Goal: Task Accomplishment & Management: Complete application form

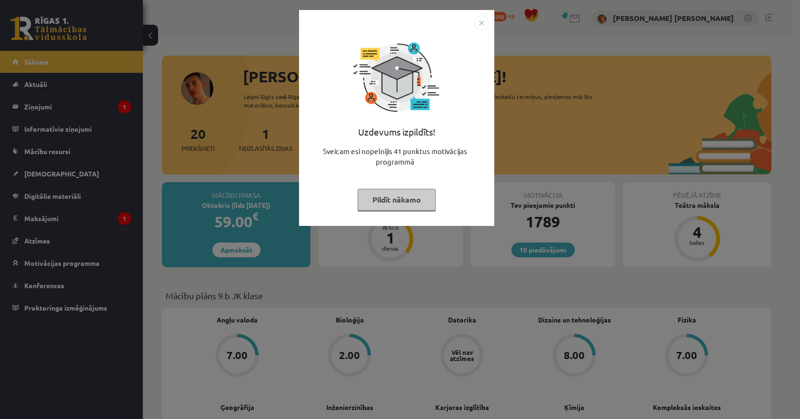
click at [484, 18] on img "Close" at bounding box center [481, 23] width 14 height 14
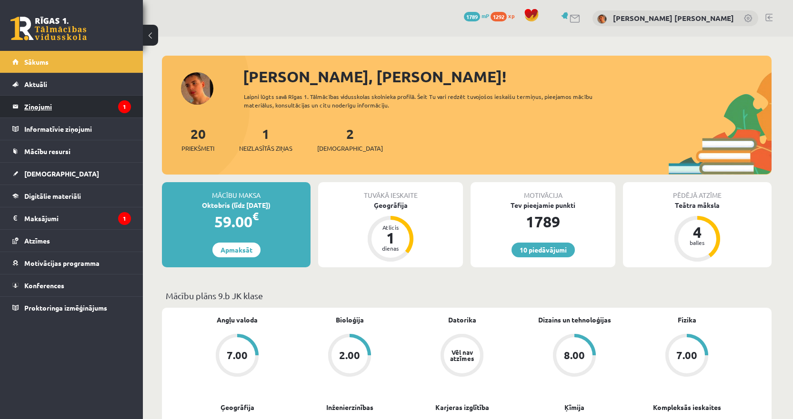
click at [44, 100] on legend "Ziņojumi 1" at bounding box center [77, 107] width 107 height 22
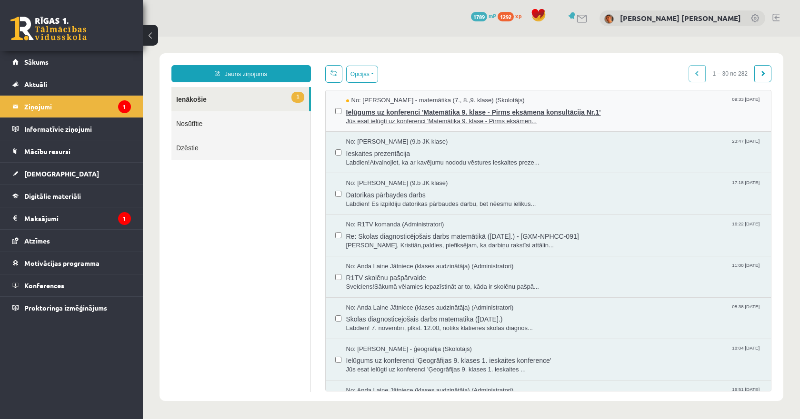
click at [365, 111] on span "Ielūgums uz konferenci 'Matemātika 9. klase - Pirms eksāmena konsultācija Nr.1'" at bounding box center [554, 111] width 416 height 12
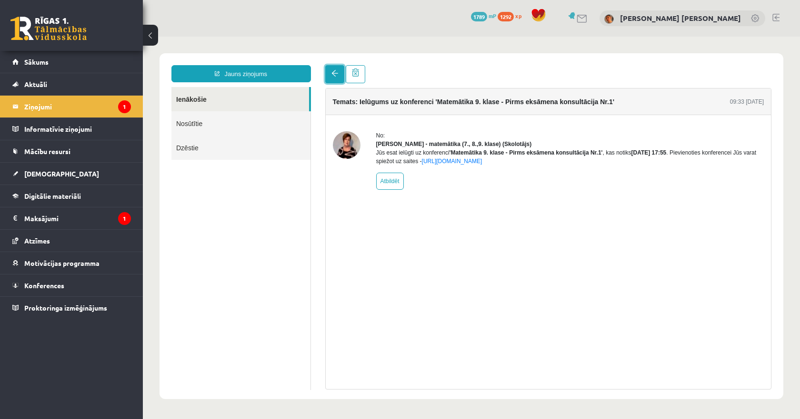
click at [336, 74] on span at bounding box center [334, 73] width 7 height 7
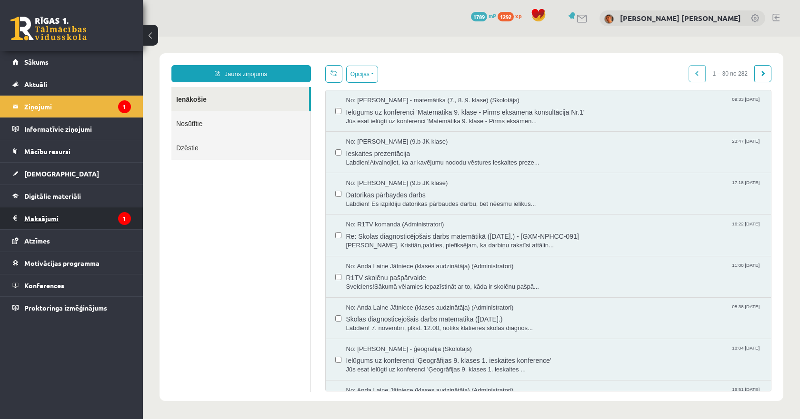
click at [50, 224] on legend "Maksājumi 1" at bounding box center [77, 219] width 107 height 22
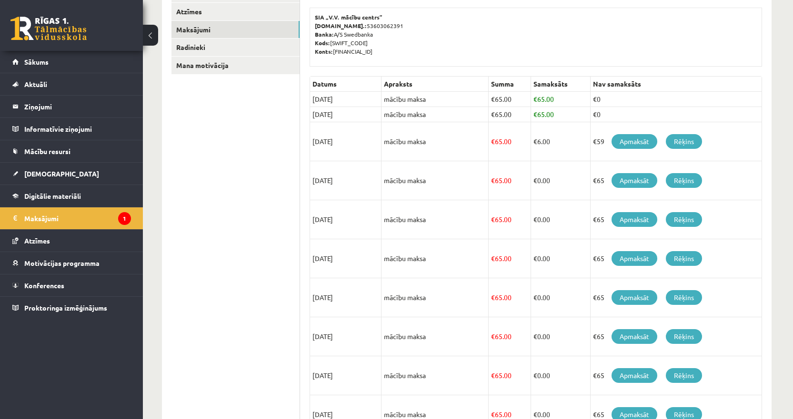
scroll to position [157, 0]
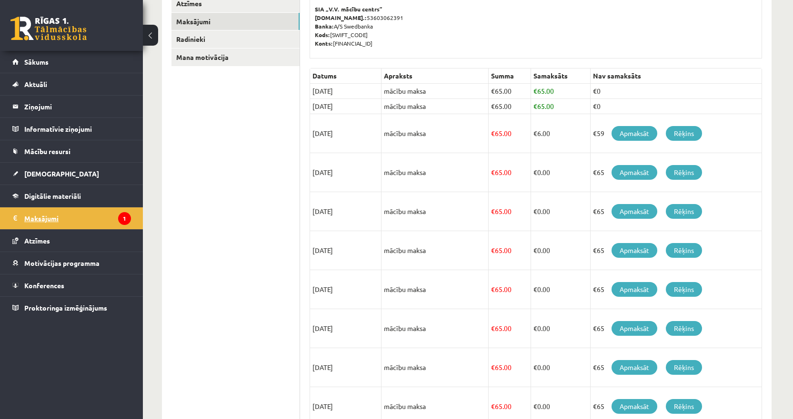
click at [79, 214] on legend "Maksājumi 1" at bounding box center [77, 219] width 107 height 22
click at [67, 180] on link "[DEMOGRAPHIC_DATA]" at bounding box center [71, 174] width 119 height 22
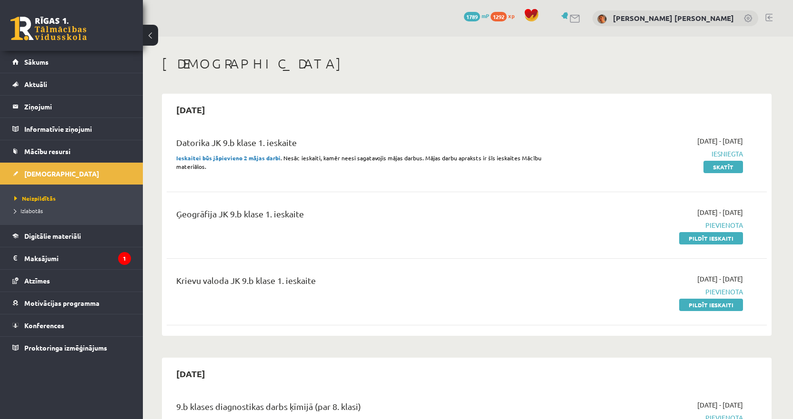
drag, startPoint x: 578, startPoint y: 200, endPoint x: 604, endPoint y: 203, distance: 26.8
click at [578, 200] on div "Ģeogrāfija JK 9.b klase 1. ieskaite 2025-10-01 - 2025-10-15 Pievienota Pildīt i…" at bounding box center [467, 225] width 600 height 55
click at [692, 310] on link "Pildīt ieskaiti" at bounding box center [711, 305] width 64 height 12
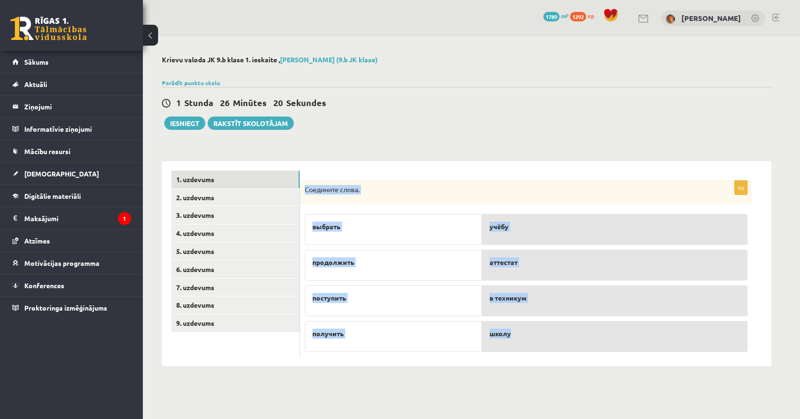
drag, startPoint x: 304, startPoint y: 187, endPoint x: 528, endPoint y: 343, distance: 272.9
click at [528, 343] on div "4p Соедините слова. выбрать продолжить поступить получить учёбу аттестат в техн…" at bounding box center [526, 268] width 452 height 177
copy div "Соедините слова. выбрать продолжить поступить получить учёбу аттестат в технику…"
click at [434, 280] on div "продолжить" at bounding box center [393, 265] width 177 height 31
drag, startPoint x: 301, startPoint y: 190, endPoint x: 357, endPoint y: 339, distance: 158.7
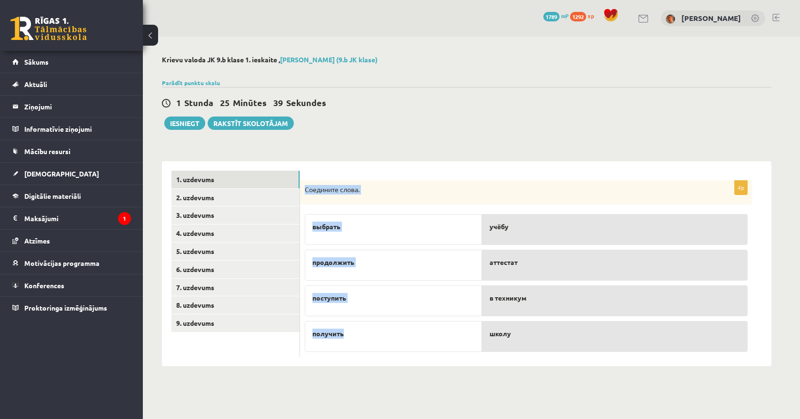
click at [357, 339] on div "4p Соедините слова. выбрать продолжить поступить получить учёбу аттестат в техн…" at bounding box center [526, 268] width 452 height 177
copy div "Соедините слова. выбрать продолжить поступить получить"
click at [308, 182] on div "Соедините слова." at bounding box center [526, 192] width 452 height 25
drag, startPoint x: 304, startPoint y: 183, endPoint x: 534, endPoint y: 347, distance: 282.7
click at [534, 347] on div "4p Соедините слова. выбрать продолжить поступить получить учёбу аттестат в техн…" at bounding box center [526, 268] width 452 height 177
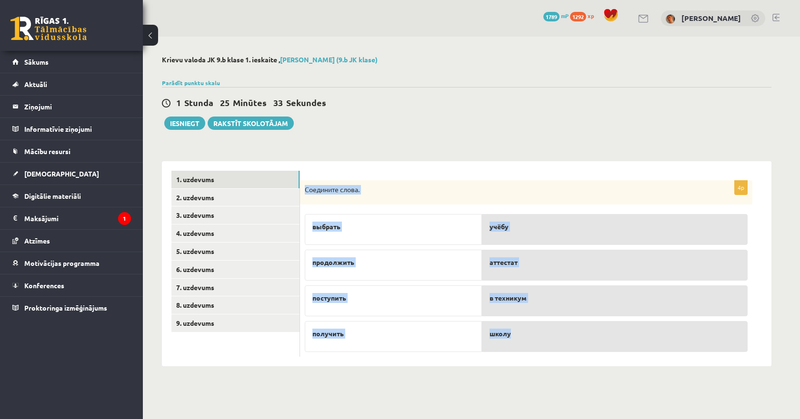
copy div "Соедините слова. выбрать продолжить поступить получить учёбу аттестат в технику…"
click at [395, 334] on p "получить" at bounding box center [393, 334] width 162 height 10
copy div "Соедините слова. выбрать продолжить поступить получить учёбу аттестат в технику…"
click at [433, 146] on div "**********" at bounding box center [467, 211] width 648 height 349
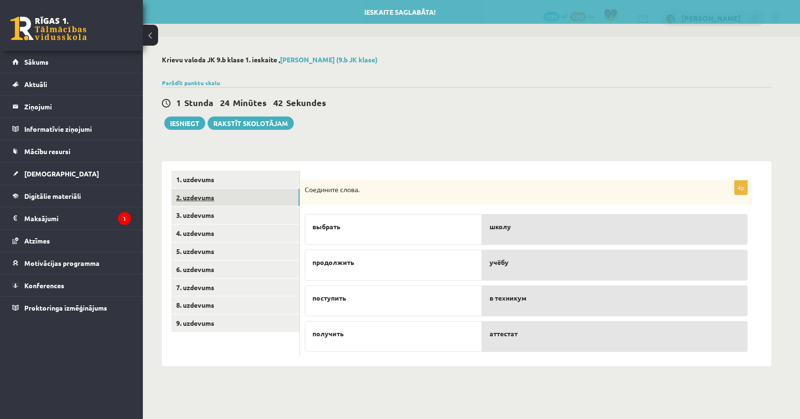
click at [202, 200] on link "2. uzdevums" at bounding box center [235, 198] width 128 height 18
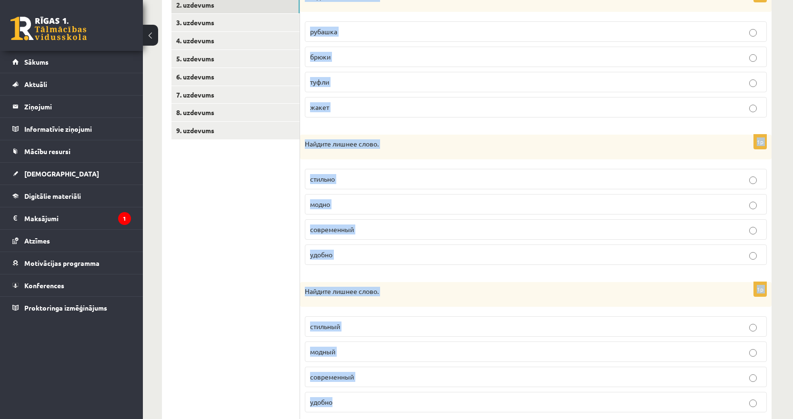
scroll to position [223, 0]
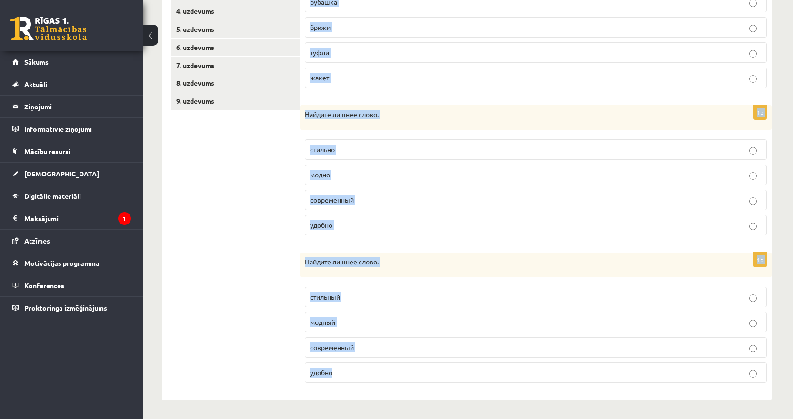
drag, startPoint x: 302, startPoint y: 40, endPoint x: 346, endPoint y: 369, distance: 332.3
click at [346, 369] on form "1p Найдите лишнее слово. рубашка брюки туфли жакет 1p Найдите лишнее слово. сти…" at bounding box center [535, 170] width 452 height 442
copy form "Найдите лишнее слово. рубашка брюки туфли жакет 1p Найдите лишнее слово. стильн…"
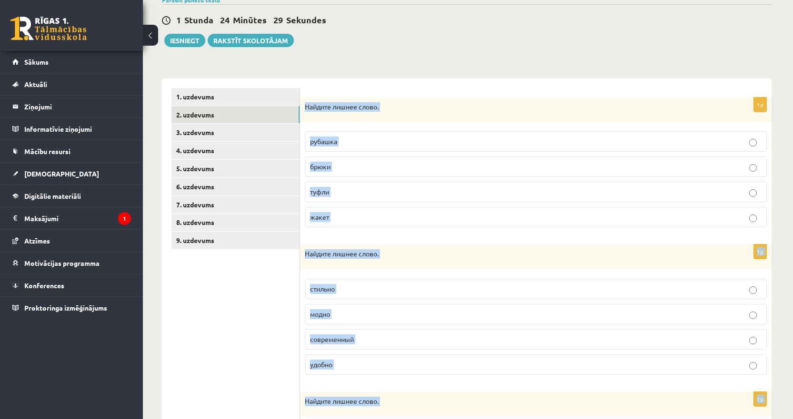
scroll to position [95, 0]
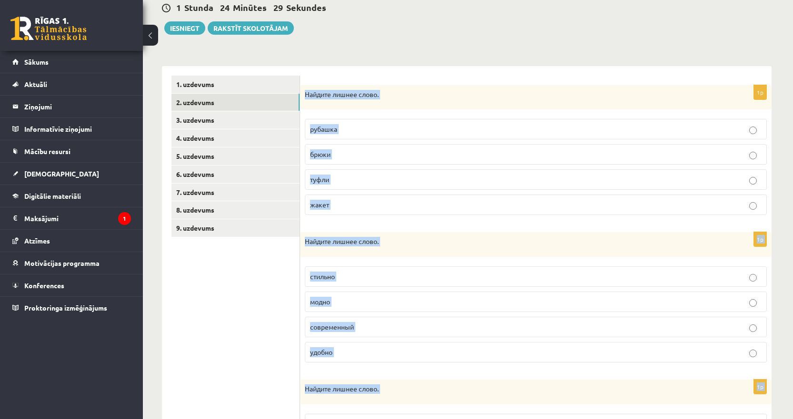
click at [327, 70] on div "1p Найдите лишнее слово. рубашка брюки туфли жакет 1p Найдите лишнее слово. сти…" at bounding box center [535, 296] width 471 height 461
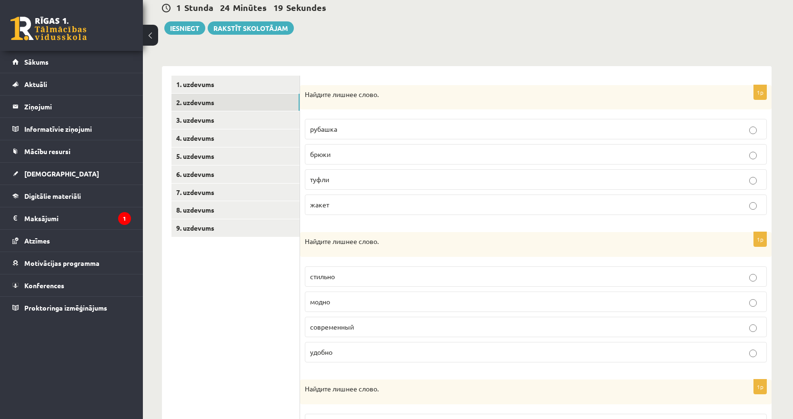
click at [329, 181] on span "туфли" at bounding box center [319, 179] width 19 height 9
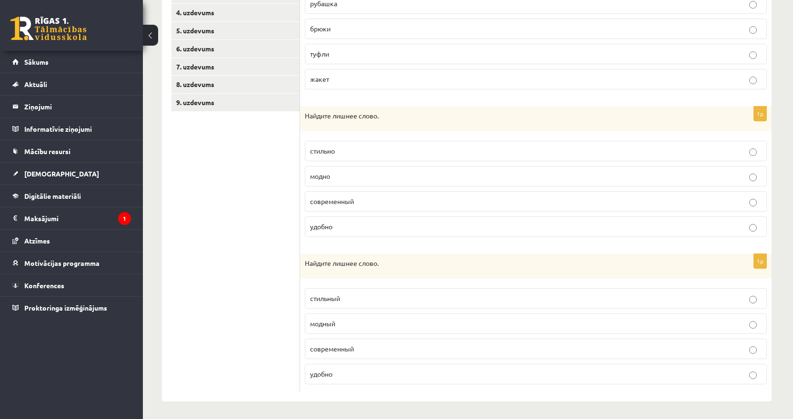
scroll to position [223, 0]
click at [322, 225] on span "удобно" at bounding box center [321, 225] width 22 height 9
drag, startPoint x: 303, startPoint y: 260, endPoint x: 343, endPoint y: 371, distance: 117.3
click at [343, 371] on div "1p Найдите лишнее слово. стильный модный современный удобно" at bounding box center [535, 322] width 471 height 138
click at [329, 373] on span "удобно" at bounding box center [321, 373] width 22 height 9
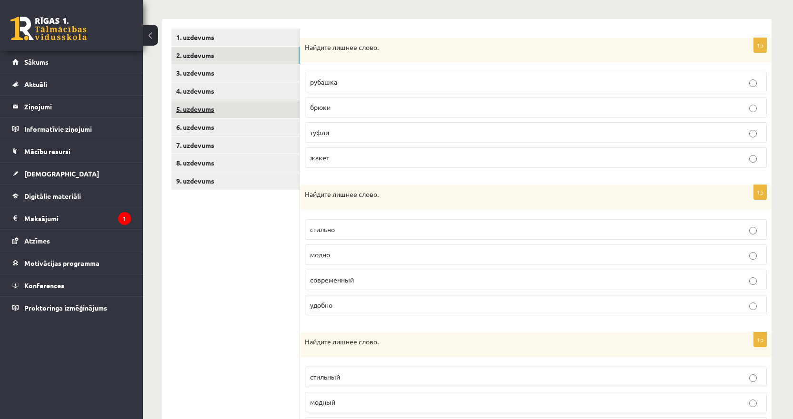
scroll to position [128, 0]
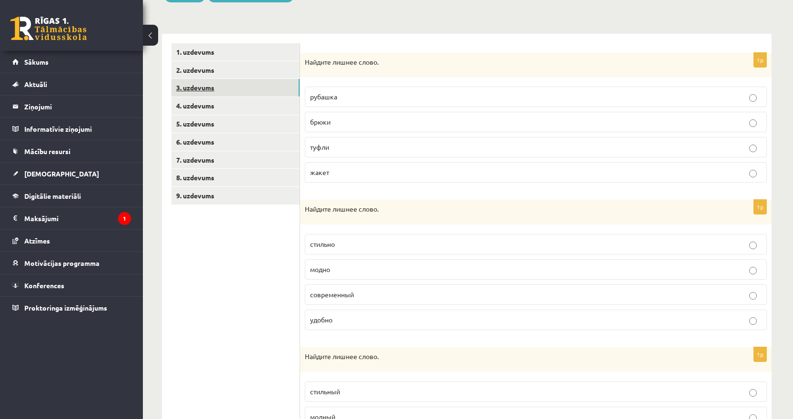
click at [202, 93] on link "3. uzdevums" at bounding box center [235, 88] width 128 height 18
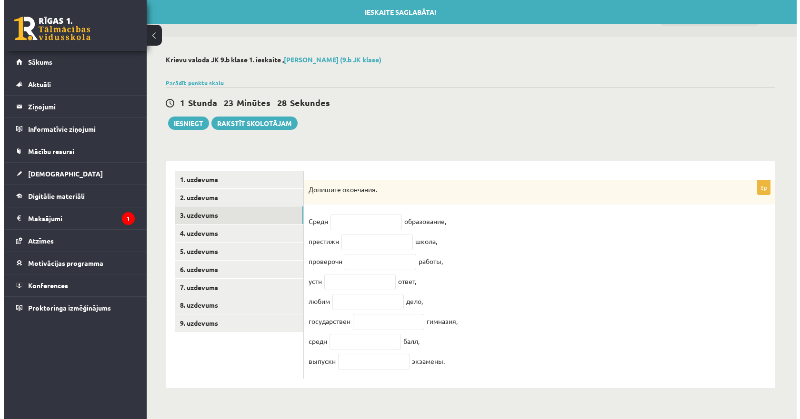
scroll to position [0, 0]
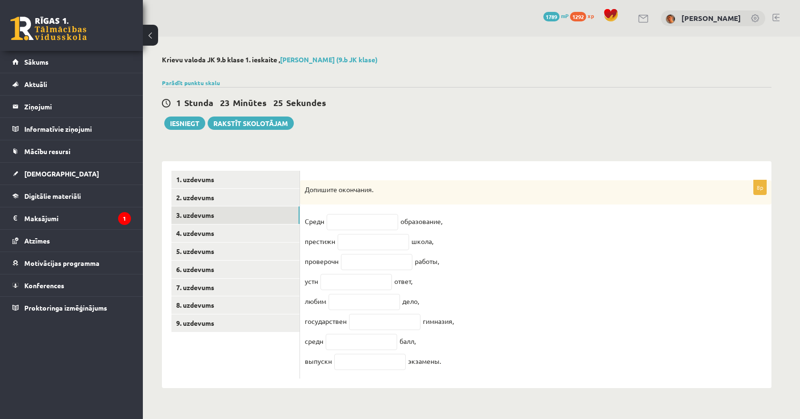
drag, startPoint x: 303, startPoint y: 179, endPoint x: 469, endPoint y: 374, distance: 256.4
click at [469, 374] on div "8p Допишите окончания. Средн образование, престижн школа, проверочн работы, уст…" at bounding box center [535, 275] width 471 height 228
copy div "Допишите окончания. Средн образование, престижн школа, проверочн работы, устн о…"
click at [332, 142] on div "**********" at bounding box center [467, 222] width 648 height 371
click at [334, 217] on input "text" at bounding box center [362, 222] width 71 height 16
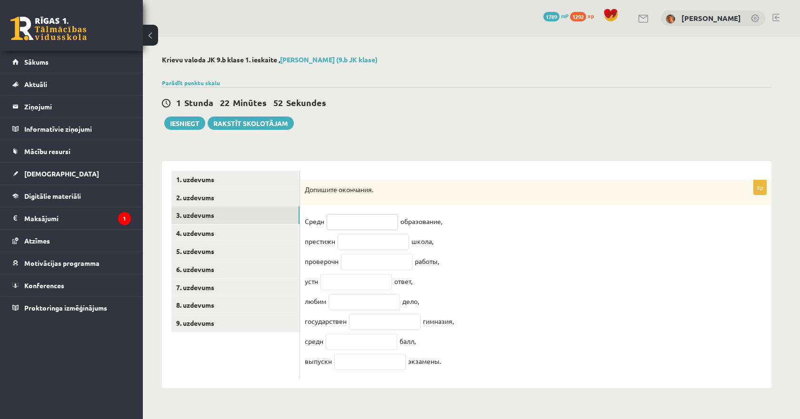
paste input "*******"
drag, startPoint x: 349, startPoint y: 222, endPoint x: 316, endPoint y: 230, distance: 34.2
click at [316, 230] on fieldset "Средн ******* образование, престижн школа, проверочн работы, устн ответ, любим …" at bounding box center [536, 294] width 462 height 160
type input "**"
click at [364, 241] on input "text" at bounding box center [373, 242] width 71 height 16
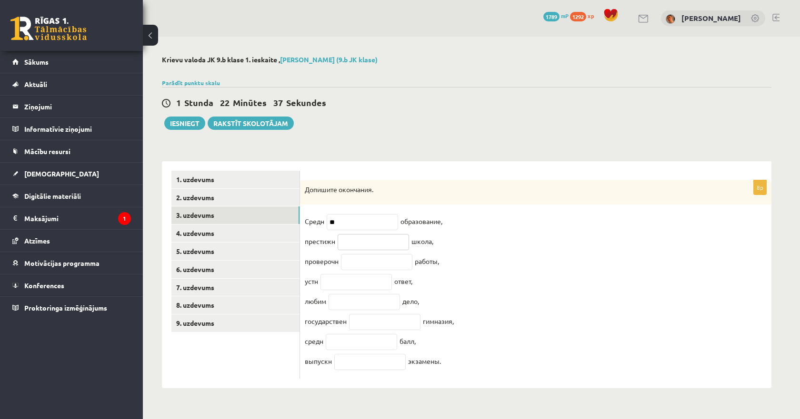
paste input "**********"
drag, startPoint x: 372, startPoint y: 244, endPoint x: 322, endPoint y: 243, distance: 50.0
click at [323, 243] on fieldset "**********" at bounding box center [536, 294] width 462 height 160
type input "**"
click at [373, 263] on input "text" at bounding box center [376, 262] width 71 height 16
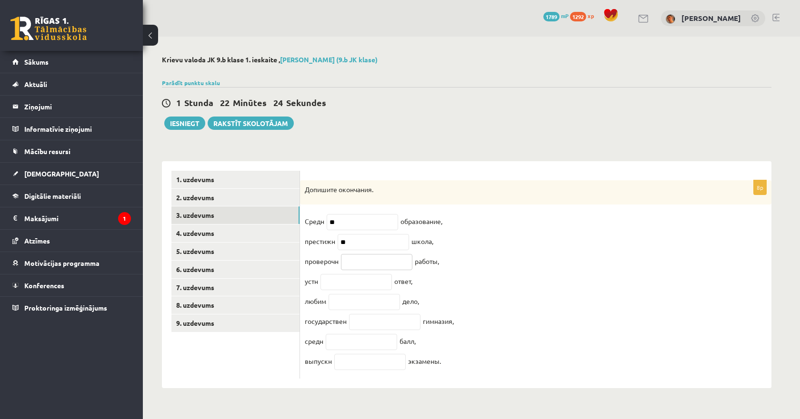
paste input "**********"
drag, startPoint x: 379, startPoint y: 264, endPoint x: 295, endPoint y: 272, distance: 84.2
click at [299, 269] on div "**********" at bounding box center [466, 275] width 609 height 228
type input "**"
click at [331, 283] on input "text" at bounding box center [355, 282] width 71 height 16
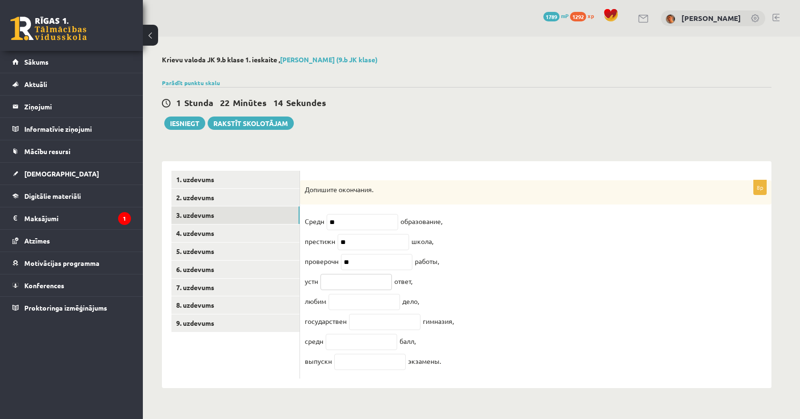
paste input "******"
drag, startPoint x: 336, startPoint y: 285, endPoint x: 295, endPoint y: 294, distance: 41.9
click at [296, 294] on div "**********" at bounding box center [466, 275] width 609 height 228
type input "**"
click at [339, 310] on input "text" at bounding box center [364, 302] width 71 height 16
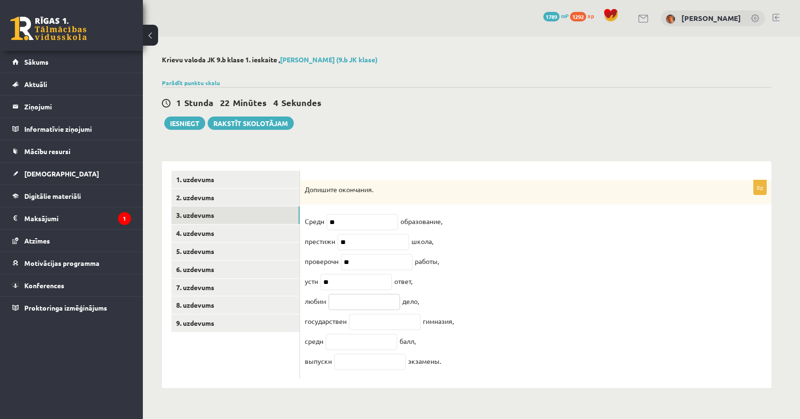
paste input "*******"
drag, startPoint x: 352, startPoint y: 307, endPoint x: 308, endPoint y: 320, distance: 46.1
click at [309, 320] on fieldset "Средн ** образование, престижн ** школа, проверочн ** работы, устн ** ответ, лю…" at bounding box center [536, 294] width 462 height 160
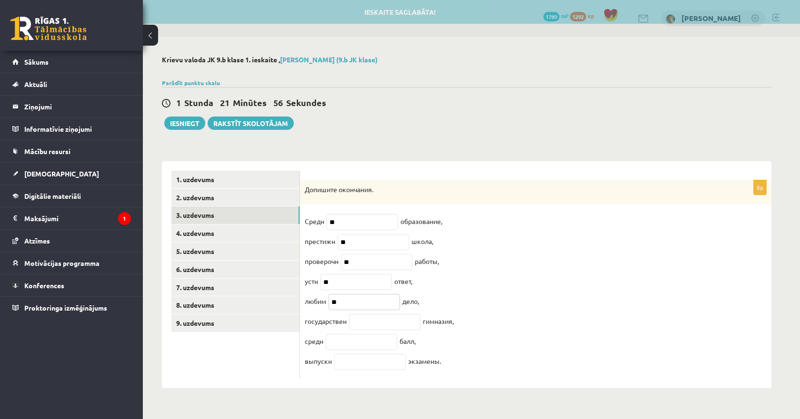
type input "**"
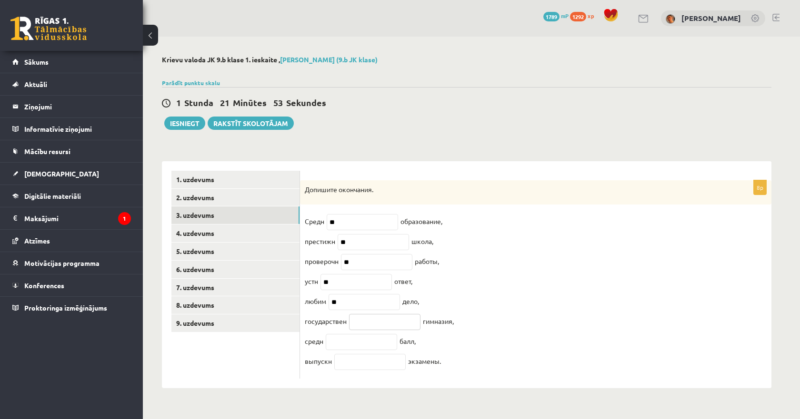
click at [374, 329] on input "text" at bounding box center [384, 322] width 71 height 16
paste input "**********"
drag, startPoint x: 393, startPoint y: 329, endPoint x: 327, endPoint y: 333, distance: 66.4
click at [327, 333] on fieldset "**********" at bounding box center [536, 294] width 462 height 160
type input "***"
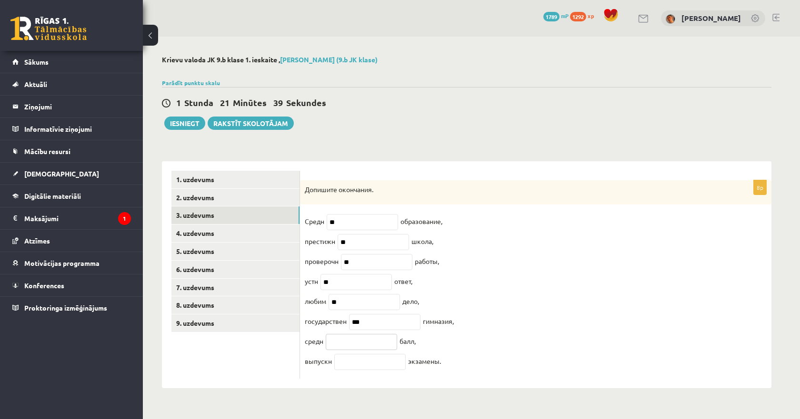
click at [366, 350] on input "text" at bounding box center [361, 342] width 71 height 16
paste input "*******"
drag, startPoint x: 348, startPoint y: 348, endPoint x: 306, endPoint y: 361, distance: 43.5
click at [306, 360] on fieldset "Средн ** образование, престижн ** школа, проверочн ** работы, устн ** ответ, лю…" at bounding box center [536, 294] width 462 height 160
type input "**"
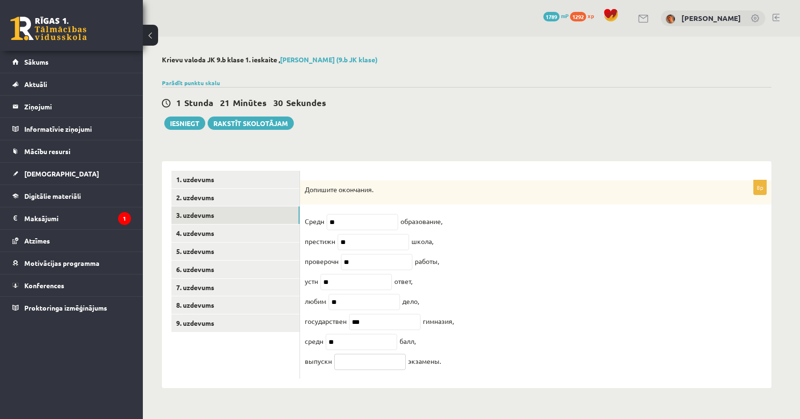
click at [357, 369] on input "text" at bounding box center [369, 362] width 71 height 16
paste input "*********"
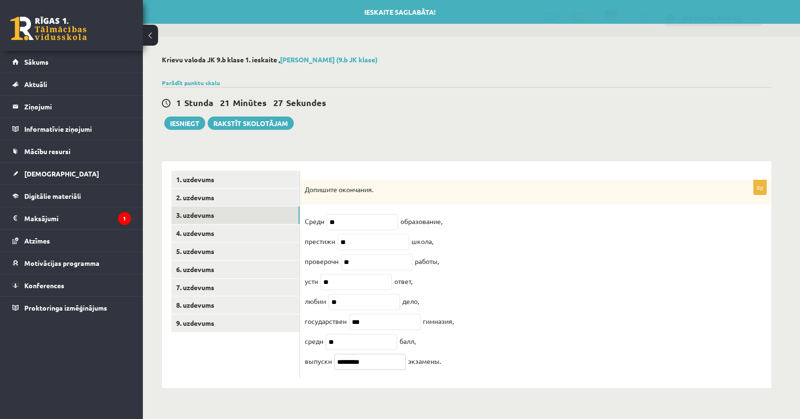
drag, startPoint x: 363, startPoint y: 370, endPoint x: 305, endPoint y: 370, distance: 58.6
click at [305, 370] on fieldset "Средн ** образование, престижн ** школа, проверочн ** работы, устн ** ответ, лю…" at bounding box center [536, 294] width 462 height 160
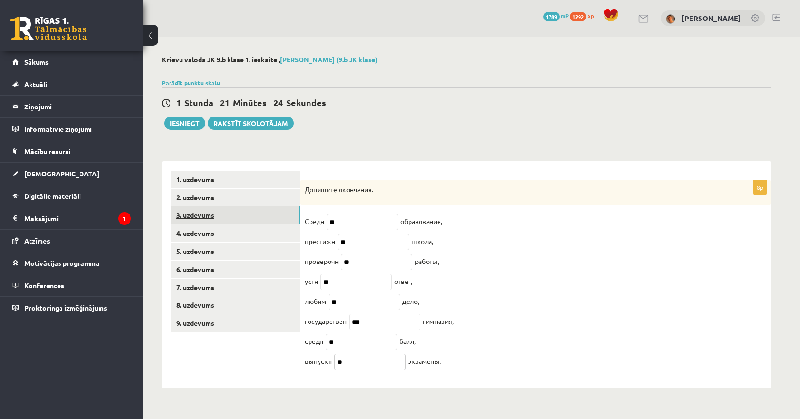
type input "**"
click at [235, 224] on link "3. uzdevums" at bounding box center [235, 216] width 128 height 18
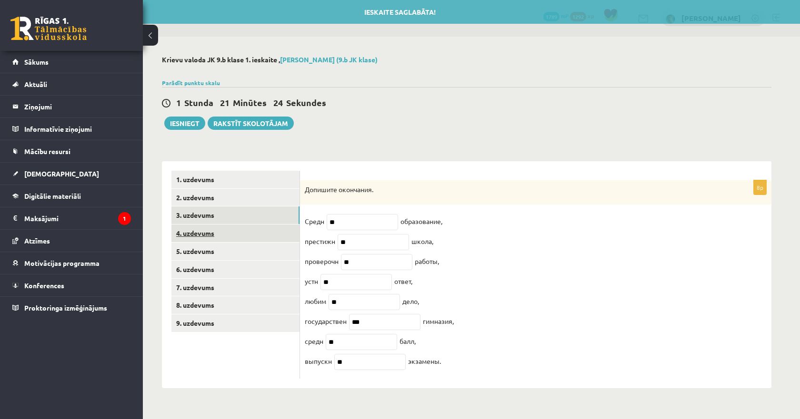
click at [230, 233] on link "4. uzdevums" at bounding box center [235, 234] width 128 height 18
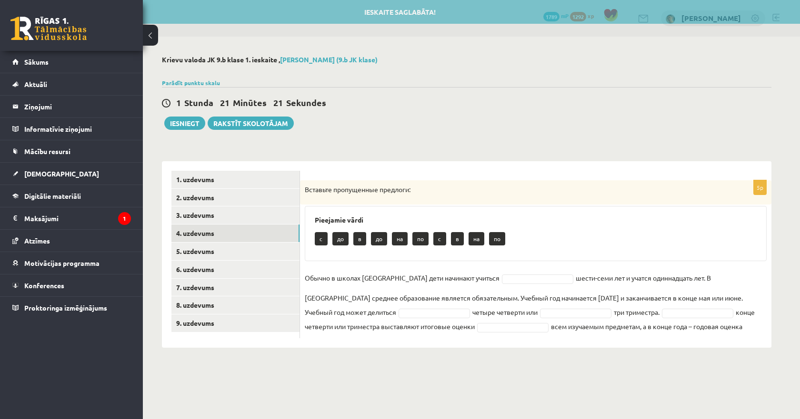
drag, startPoint x: 301, startPoint y: 187, endPoint x: 735, endPoint y: 348, distance: 462.0
click at [735, 348] on div "5p Вставьте пропущенные предлоги: Pieejamie vārdi c до в до на по c в на по Обы…" at bounding box center [535, 254] width 471 height 187
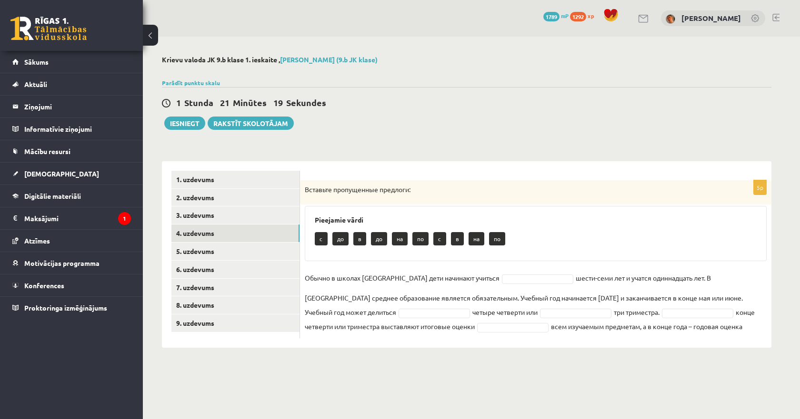
copy div "Вставьте пропущенные предлоги: Pieejamie vārdi c до в до на по c в на по Обычно…"
click at [441, 148] on div "**********" at bounding box center [467, 202] width 648 height 330
click at [542, 209] on div "Pieejamie vārdi c до в до на по c в на по" at bounding box center [536, 233] width 462 height 55
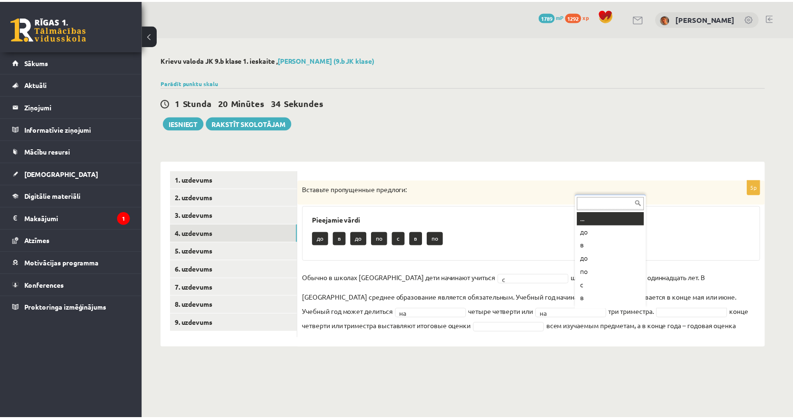
scroll to position [11, 0]
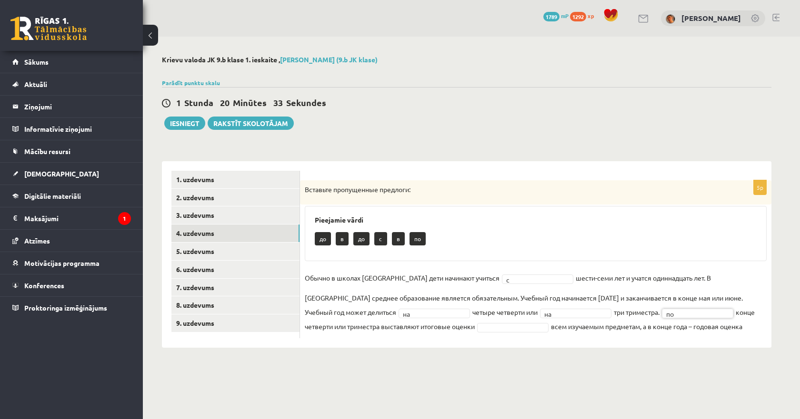
drag, startPoint x: 593, startPoint y: 313, endPoint x: 594, endPoint y: 308, distance: 5.8
drag, startPoint x: 595, startPoint y: 287, endPoint x: 580, endPoint y: 265, distance: 26.4
click at [222, 252] on link "5. uzdevums" at bounding box center [235, 252] width 128 height 18
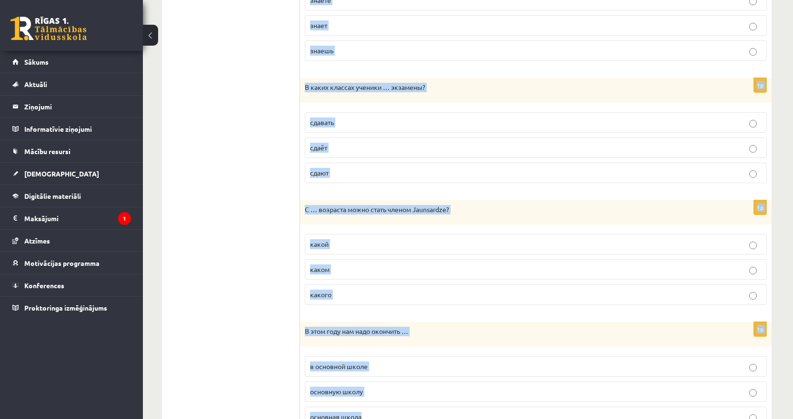
scroll to position [1002, 0]
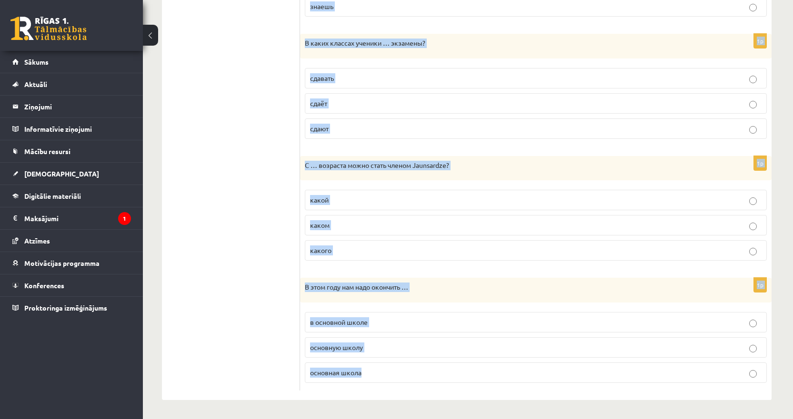
drag, startPoint x: 304, startPoint y: 132, endPoint x: 393, endPoint y: 376, distance: 259.1
copy form "Марк интересуется программированием и будет поступать … в Рижском Техническом у…"
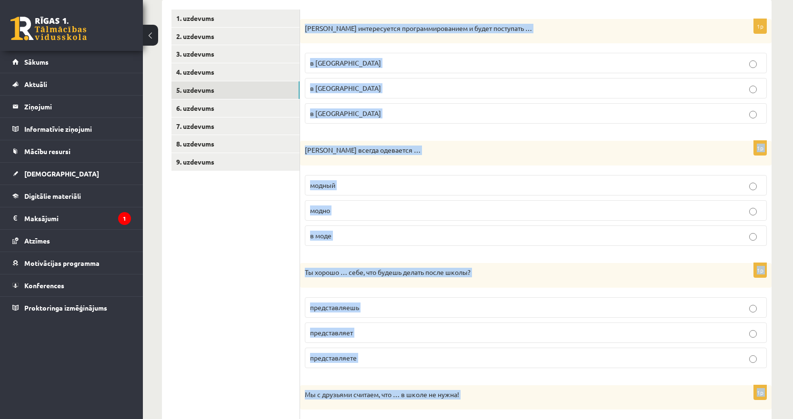
scroll to position [145, 0]
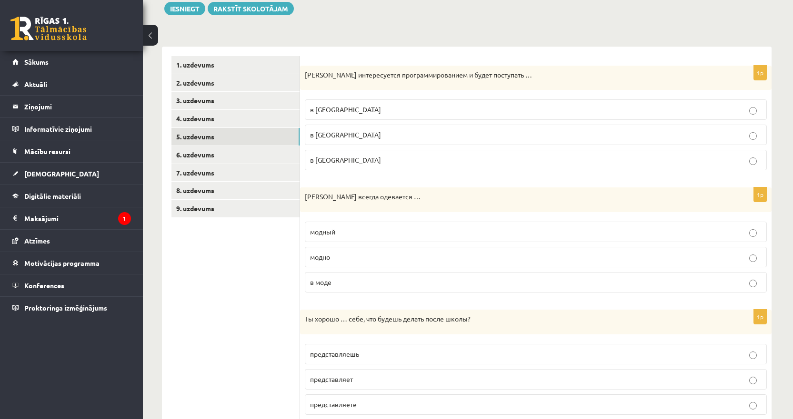
scroll to position [98, 0]
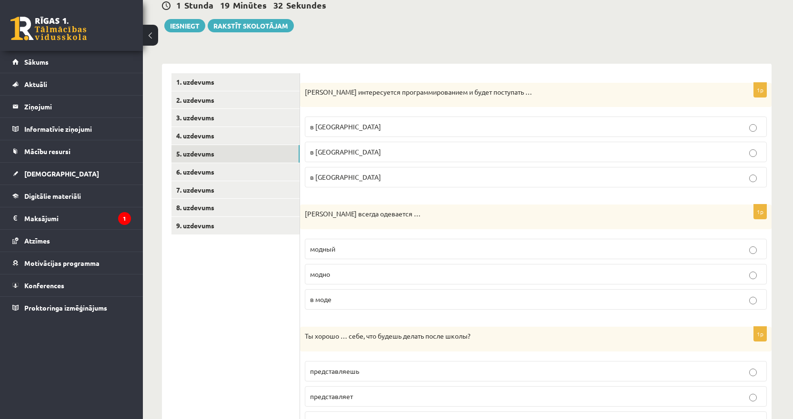
click at [334, 151] on span "в Рижский Технический университет" at bounding box center [345, 152] width 71 height 9
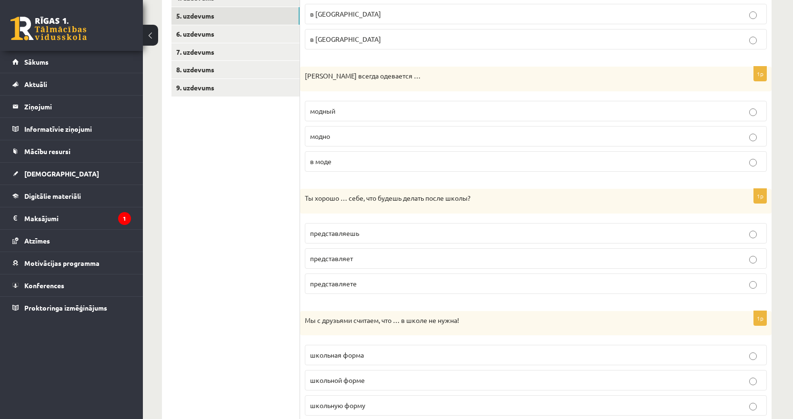
scroll to position [240, 0]
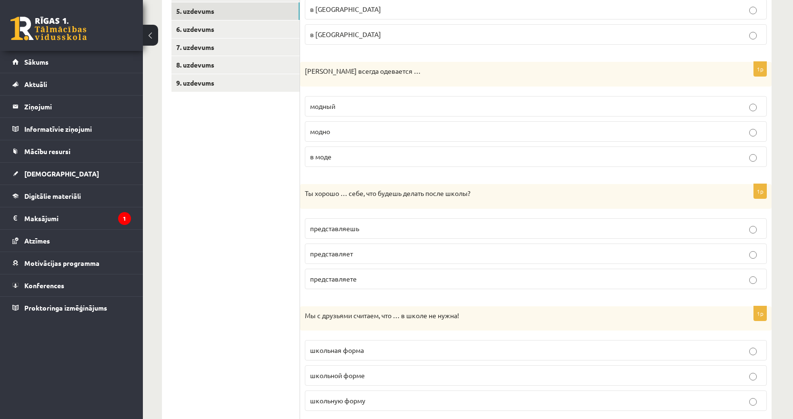
drag, startPoint x: 339, startPoint y: 130, endPoint x: 335, endPoint y: 142, distance: 13.0
click at [339, 130] on p "модно" at bounding box center [535, 132] width 451 height 10
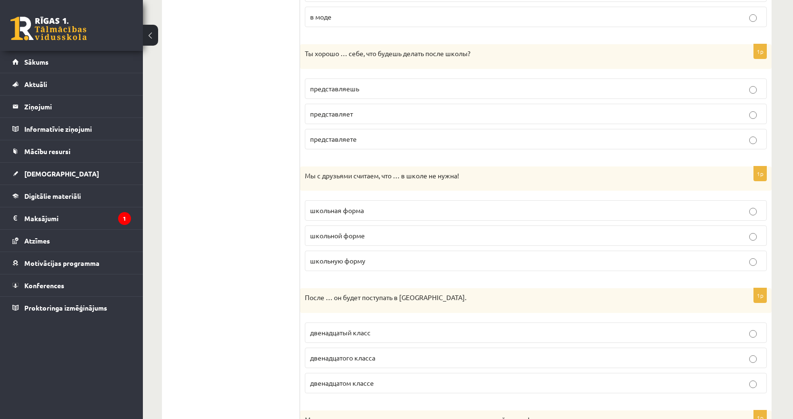
scroll to position [383, 0]
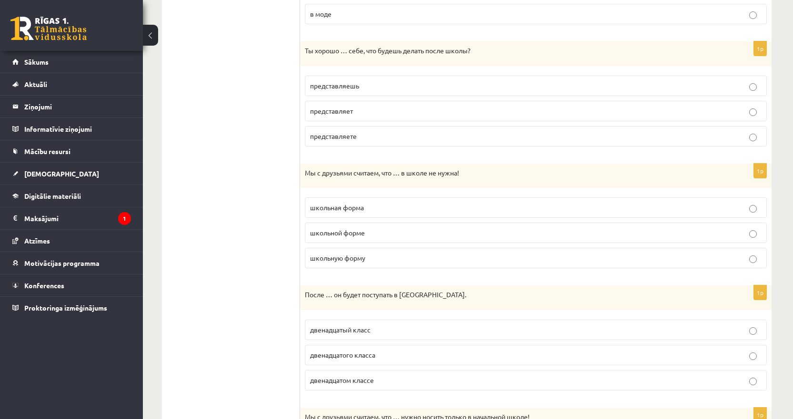
click at [334, 84] on span "представляешь" at bounding box center [334, 85] width 49 height 9
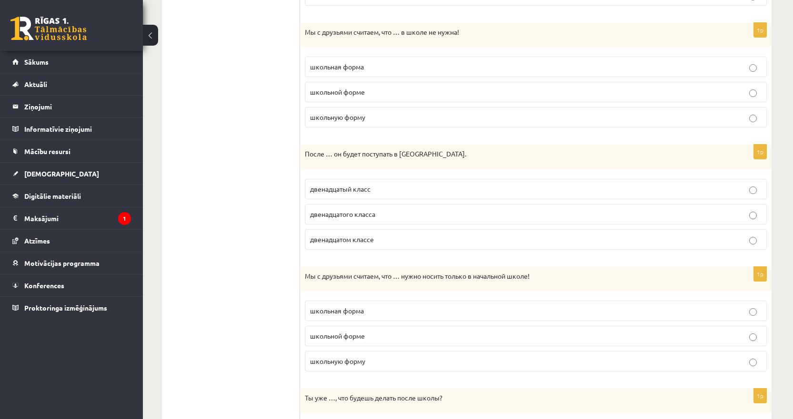
scroll to position [526, 0]
click at [355, 68] on span "школьная форма" at bounding box center [337, 64] width 54 height 9
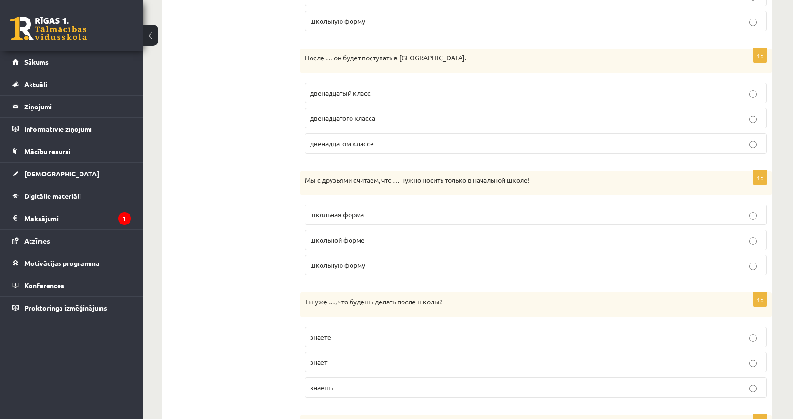
scroll to position [621, 0]
click at [331, 120] on span "двенадцатого класса" at bounding box center [342, 117] width 65 height 9
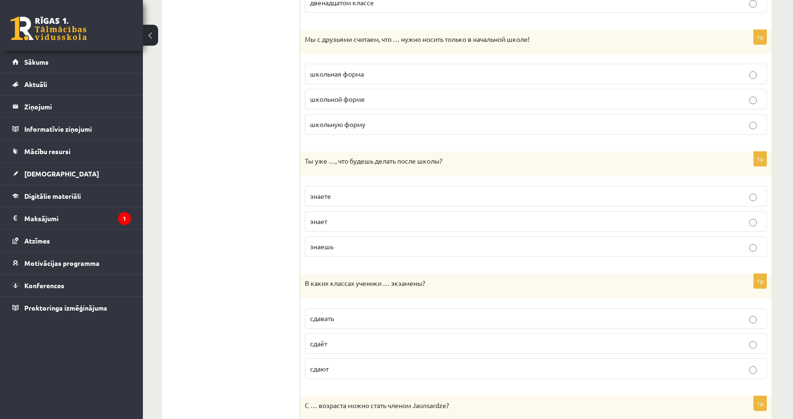
scroll to position [764, 0]
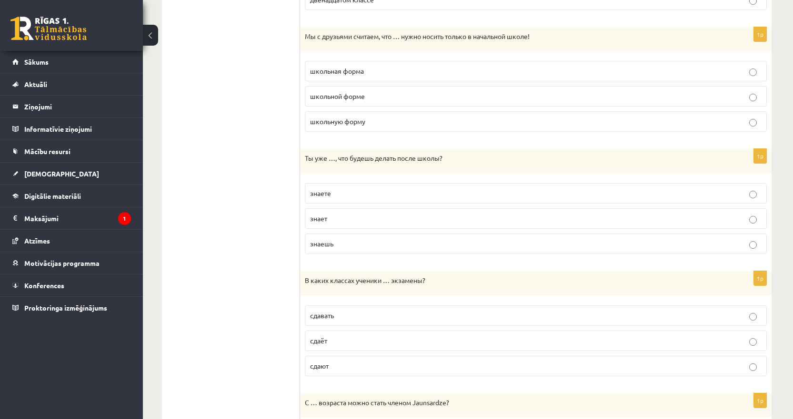
click at [329, 74] on span "школьная форма" at bounding box center [337, 71] width 54 height 9
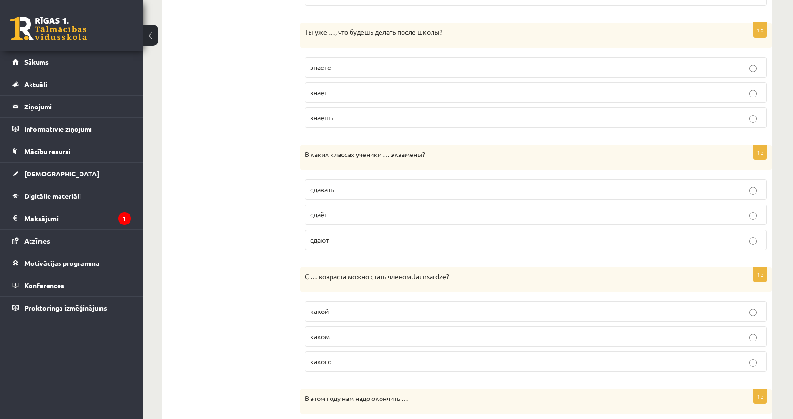
scroll to position [907, 0]
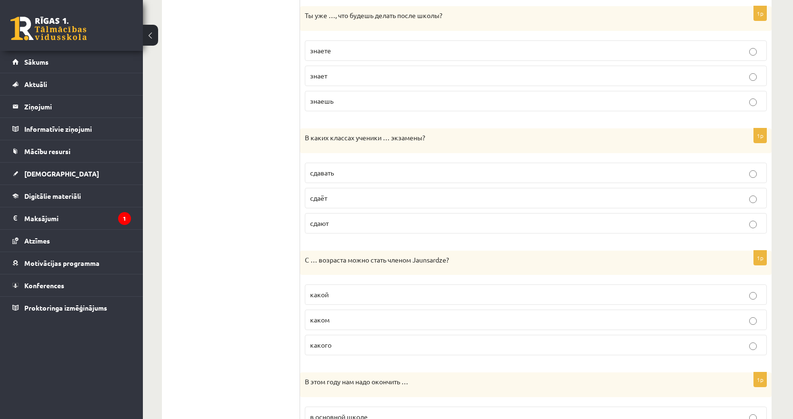
click at [323, 102] on span "знаешь" at bounding box center [321, 101] width 23 height 9
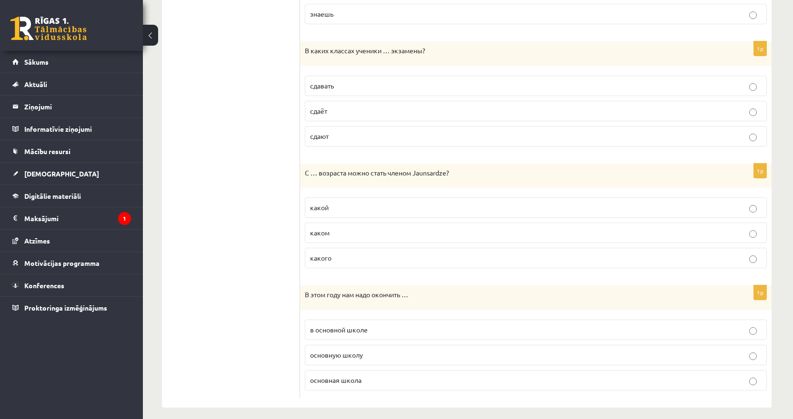
scroll to position [1002, 0]
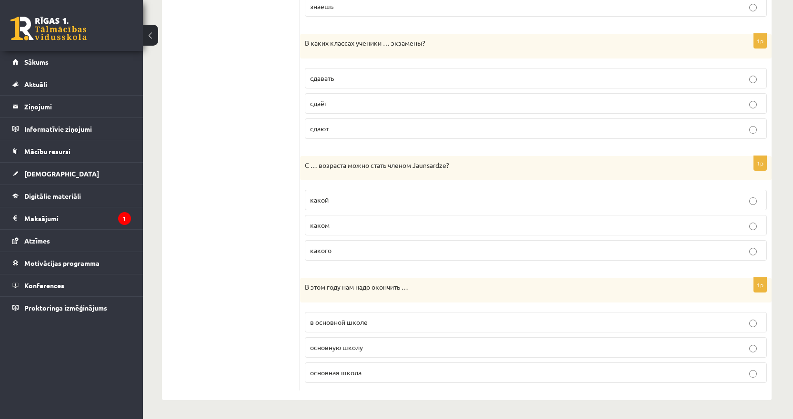
drag, startPoint x: 322, startPoint y: 127, endPoint x: 318, endPoint y: 134, distance: 7.9
click at [322, 128] on span "сдают" at bounding box center [319, 128] width 19 height 9
click at [334, 223] on p "каком" at bounding box center [535, 225] width 451 height 10
click at [323, 347] on span "основную школу" at bounding box center [336, 347] width 53 height 9
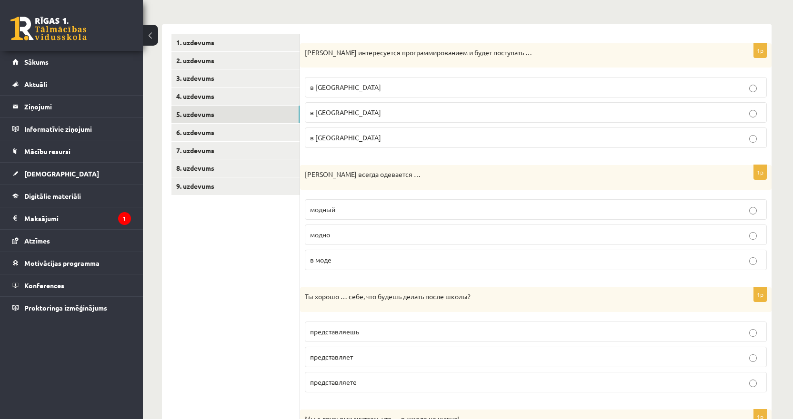
scroll to position [0, 0]
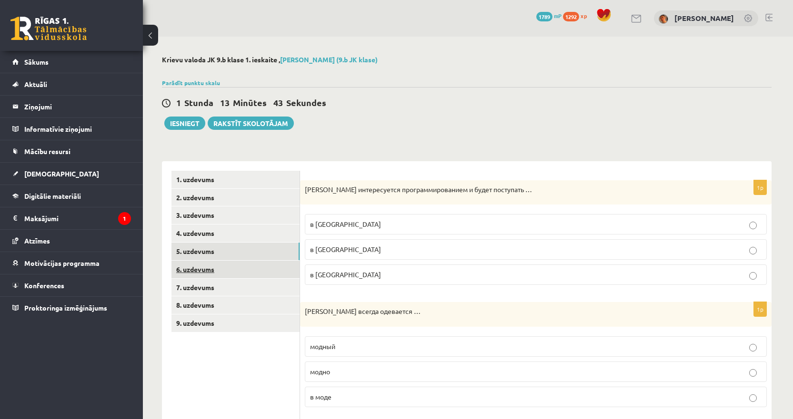
click at [218, 266] on link "6. uzdevums" at bounding box center [235, 270] width 128 height 18
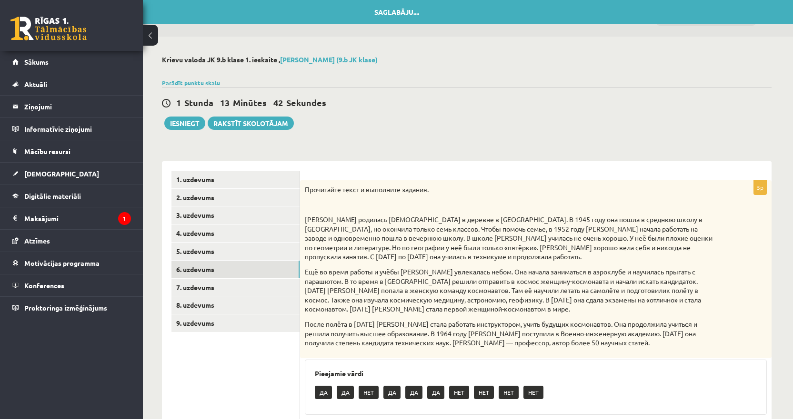
scroll to position [139, 0]
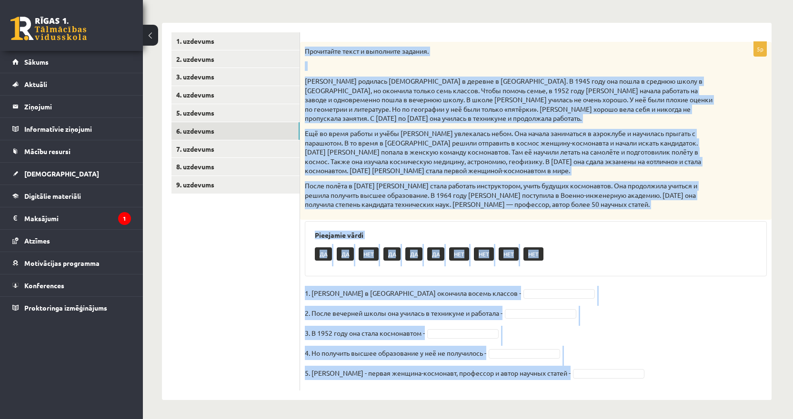
drag, startPoint x: 302, startPoint y: 48, endPoint x: 624, endPoint y: 385, distance: 465.8
click at [624, 385] on div "5p Прочитайте текст и выполните задания. После полёта в апреле 1963 года Терешк…" at bounding box center [535, 216] width 471 height 349
copy div "Прочитайте текст и выполните задания. Валентина Владимировна Терешкова родилась…"
click at [651, 241] on div "Pieejamie vārdi ДА ДА НЕТ ДА ДА ДА НЕТ НЕТ НЕТ НЕТ" at bounding box center [536, 248] width 462 height 55
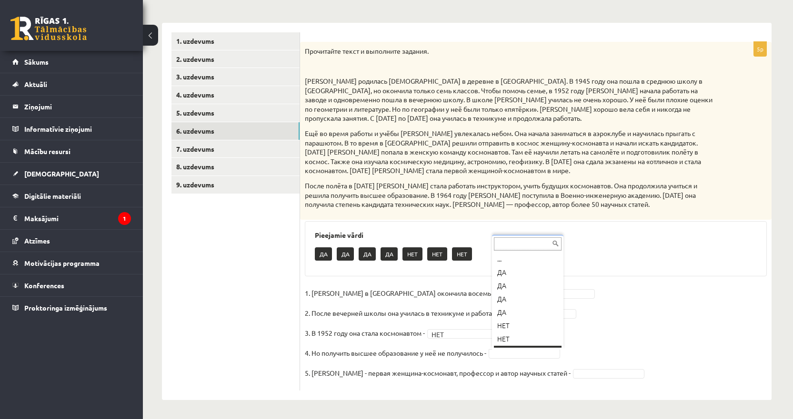
scroll to position [11, 0]
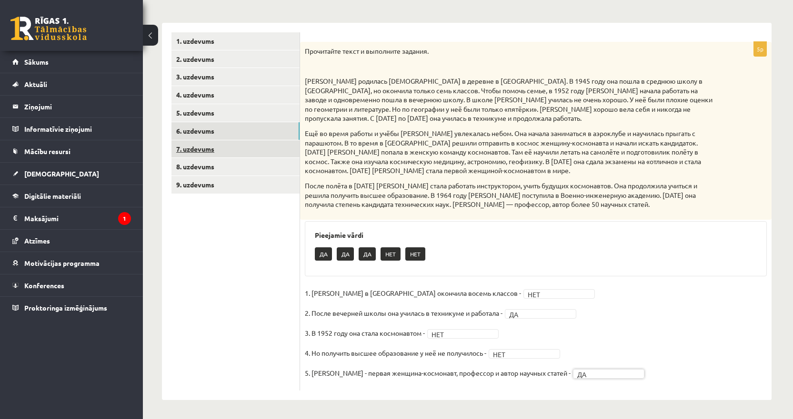
click at [217, 154] on link "7. uzdevums" at bounding box center [235, 149] width 128 height 18
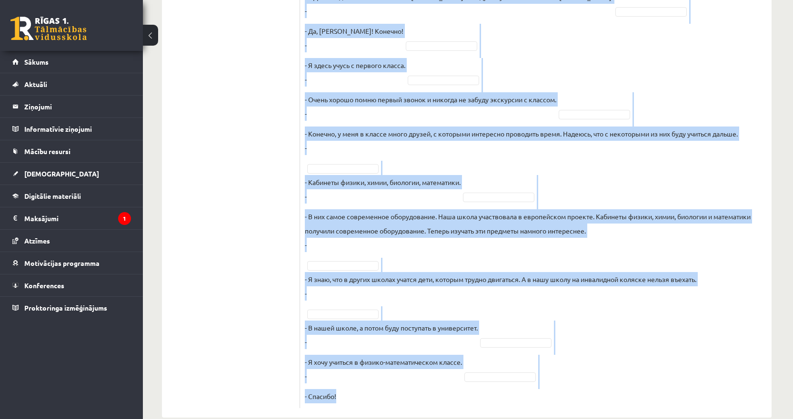
scroll to position [465, 0]
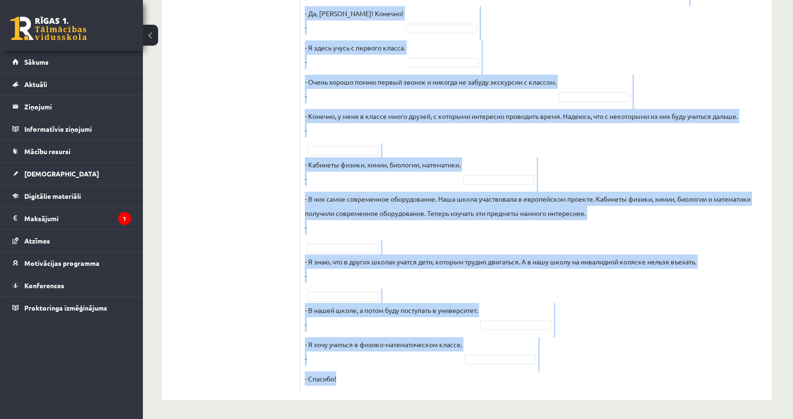
drag, startPoint x: 304, startPoint y: 49, endPoint x: 493, endPoint y: 392, distance: 391.7
click at [493, 392] on div "10p Восстановите интервью. Запишите букву вопроса А Будешь вспоминать своих одн…" at bounding box center [535, 49] width 471 height 704
copy div "Восстановите интервью. Запишите букву вопроса А Будешь вспоминать своих однокла…"
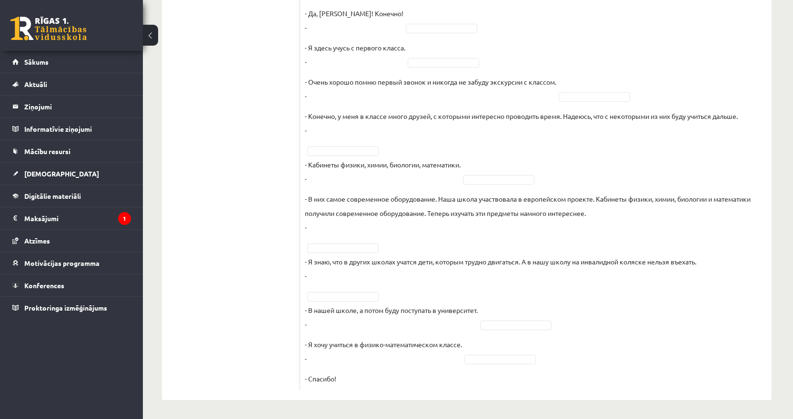
click at [224, 181] on ul "1. uzdevums 2. uzdevums 3. uzdevums 4. uzdevums 5. uzdevums 6. uzdevums 7. uzde…" at bounding box center [235, 48] width 129 height 685
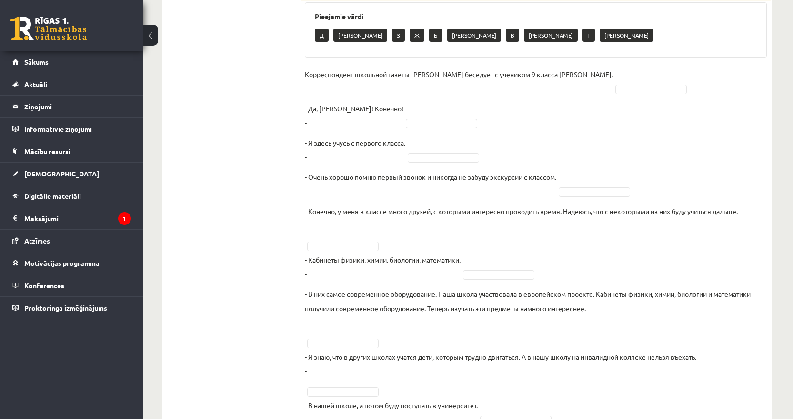
scroll to position [370, 0]
click at [337, 85] on p "Корреспондент школьной газеты Анна Берзиня беседует с учеником 9 класса Андреем…" at bounding box center [459, 81] width 308 height 29
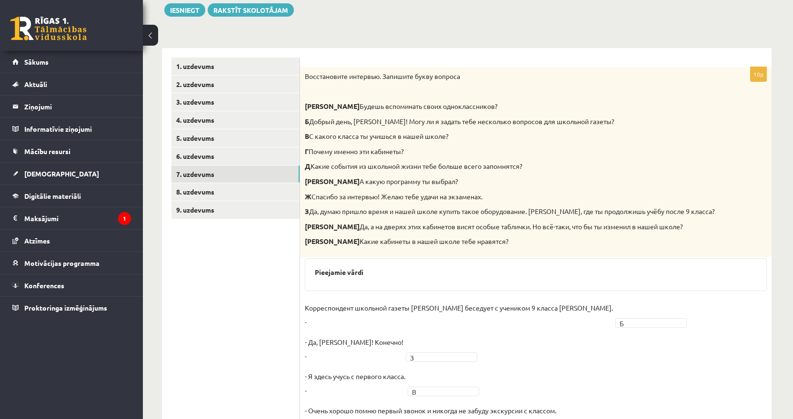
scroll to position [110, 0]
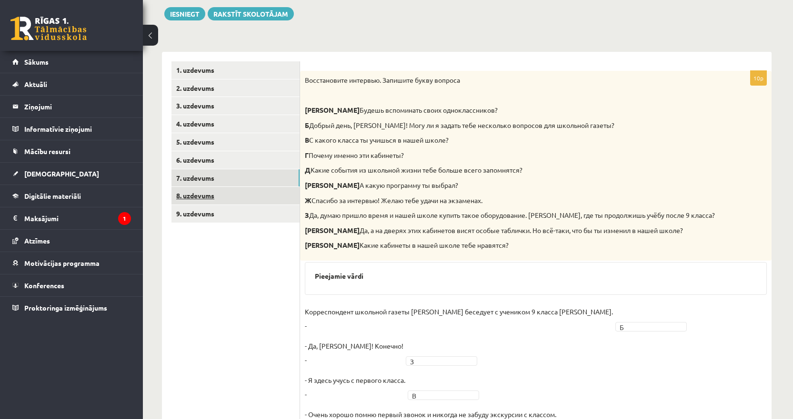
click at [206, 204] on link "8. uzdevums" at bounding box center [235, 196] width 128 height 18
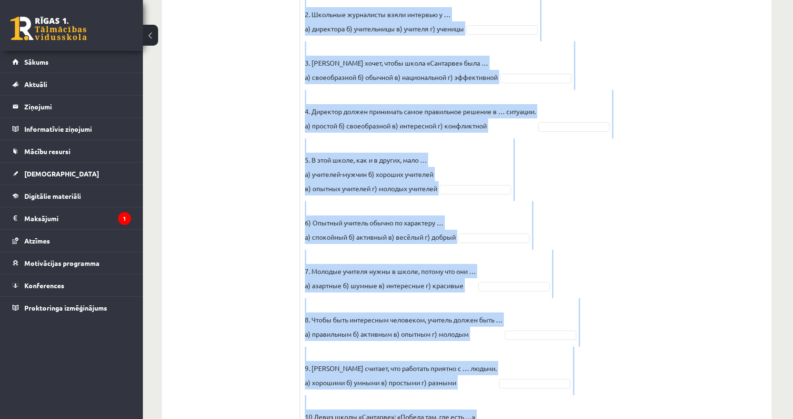
scroll to position [409, 0]
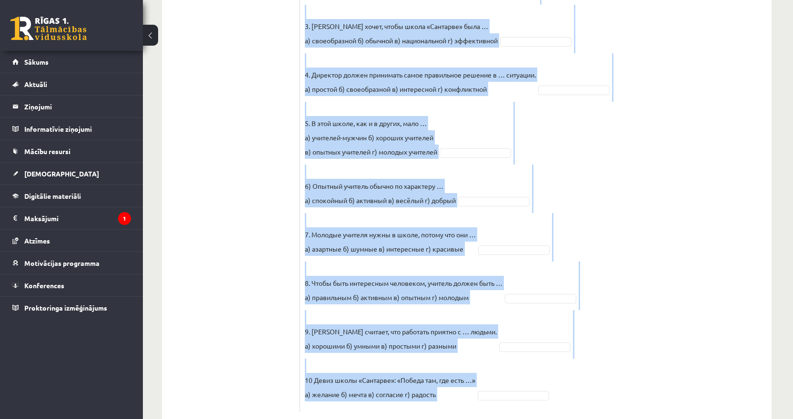
drag, startPoint x: 303, startPoint y: 71, endPoint x: 579, endPoint y: 375, distance: 410.5
click at [579, 375] on div "10p Прослушайте текст и выберите правильный вариант. Pieejamie vārdi а б в б в …" at bounding box center [535, 92] width 471 height 640
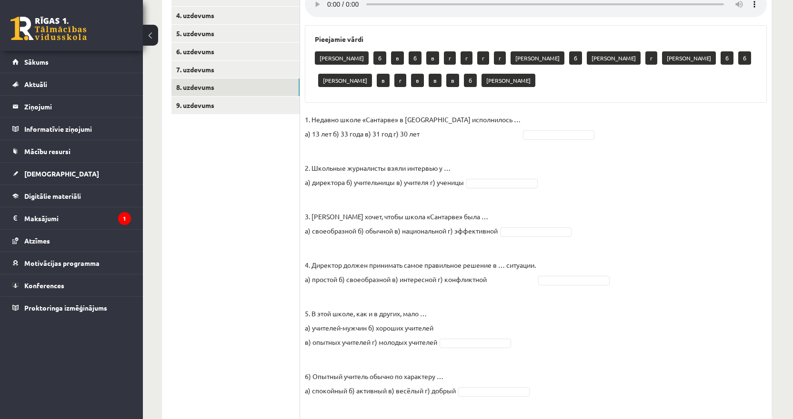
click at [250, 183] on ul "1. uzdevums 2. uzdevums 3. uzdevums 4. uzdevums 5. uzdevums 6. uzdevums 7. uzde…" at bounding box center [235, 278] width 129 height 650
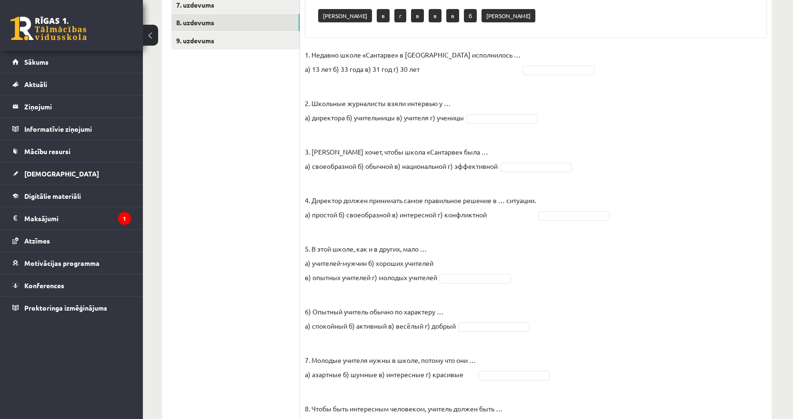
scroll to position [266, 0]
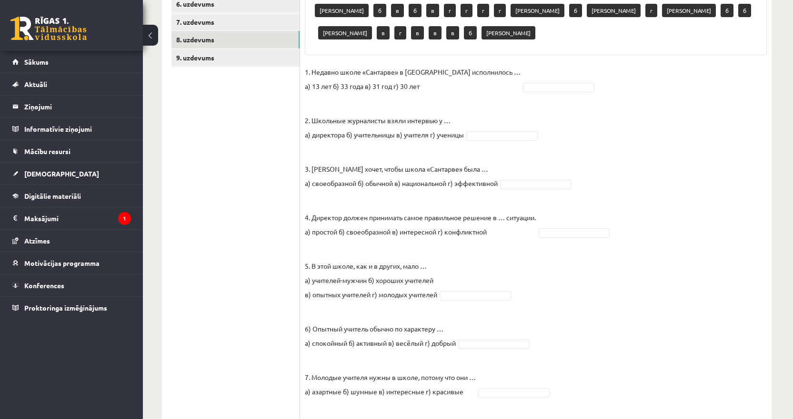
click at [508, 65] on fieldset "1. Недавно школе «Сантарве» в Клайпеде исполнилось … а) 13 лет б) 33 года в) 31…" at bounding box center [536, 308] width 462 height 486
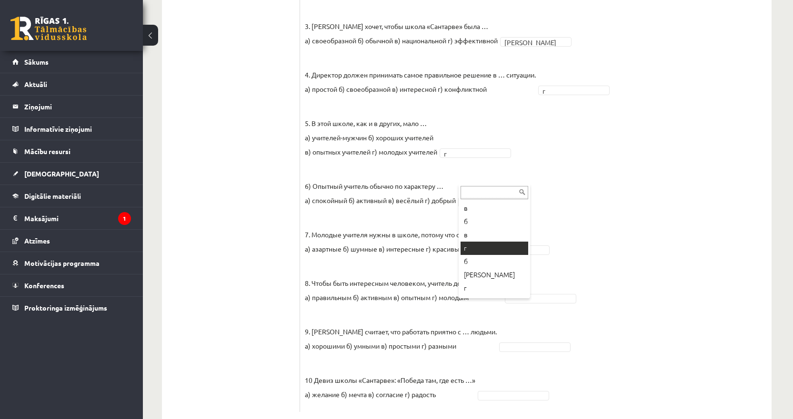
scroll to position [48, 0]
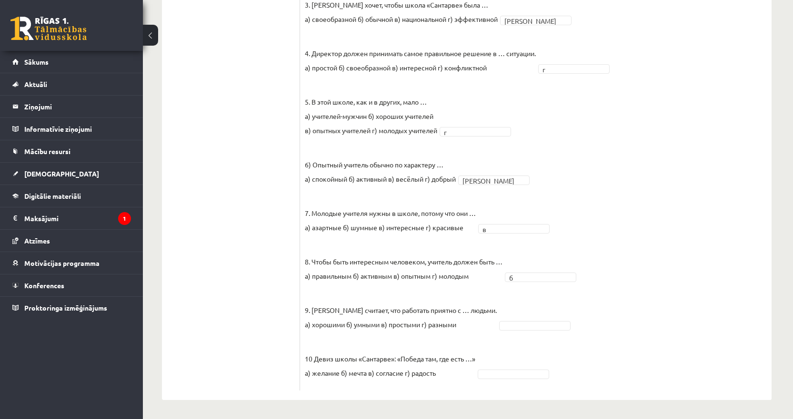
click at [531, 319] on fieldset "1. Недавно школе «Сантарве» в Клайпеде исполнилось … а) 13 лет б) 33 года в) 31…" at bounding box center [536, 143] width 462 height 486
click at [479, 374] on span at bounding box center [513, 373] width 76 height 9
click at [472, 375] on p "10 Девиз школы «Сантарве»: «Победа там, где есть …» а) желание б) мечта в) согл…" at bounding box center [390, 359] width 170 height 43
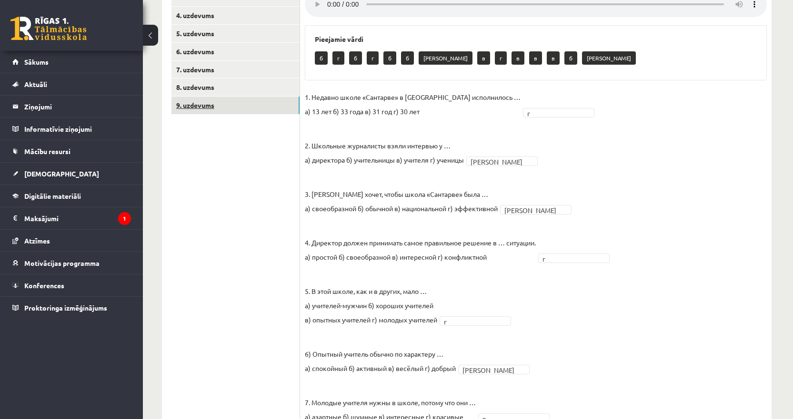
click at [216, 97] on link "9. uzdevums" at bounding box center [235, 106] width 128 height 18
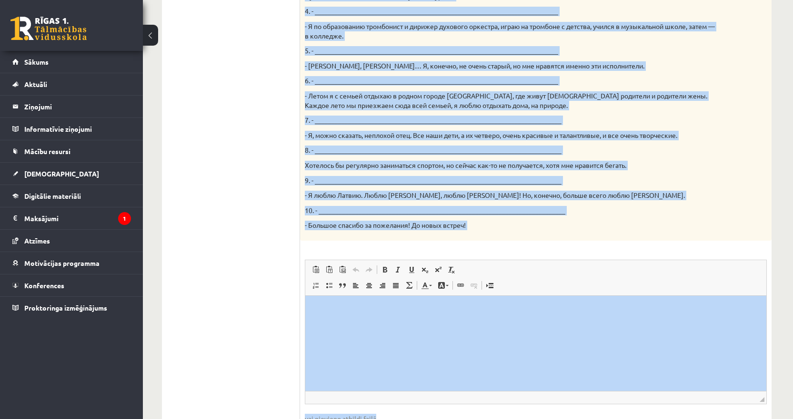
scroll to position [506, 0]
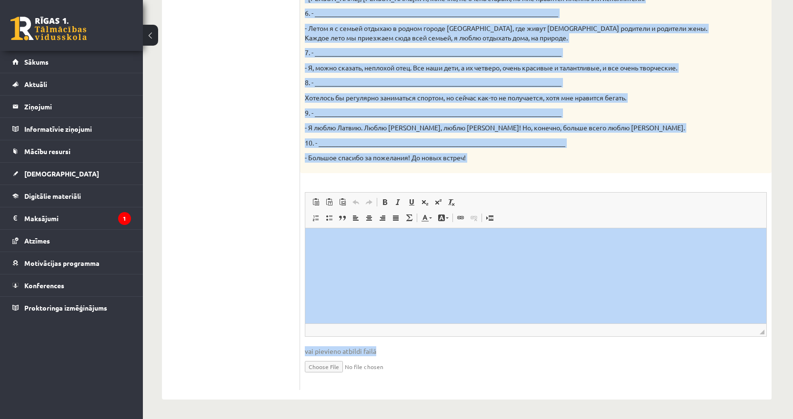
drag, startPoint x: 303, startPoint y: 179, endPoint x: 478, endPoint y: 382, distance: 267.4
click at [478, 382] on div "15p Твой собеседник – известный латвийский музыкант Интарс Бусулис. К данным от…" at bounding box center [535, 28] width 471 height 744
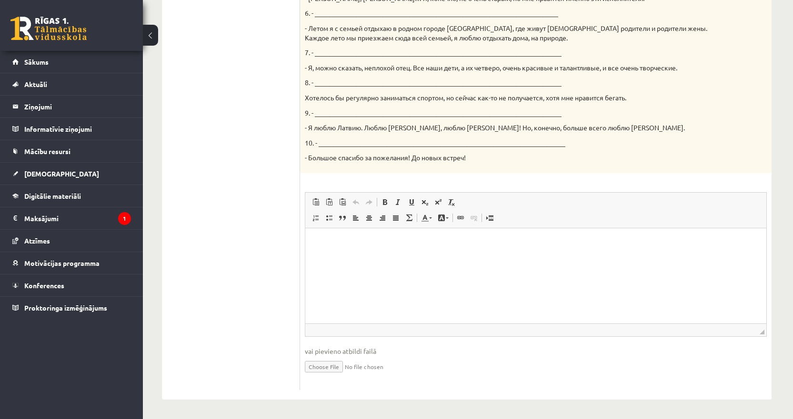
click at [349, 257] on html at bounding box center [535, 242] width 461 height 29
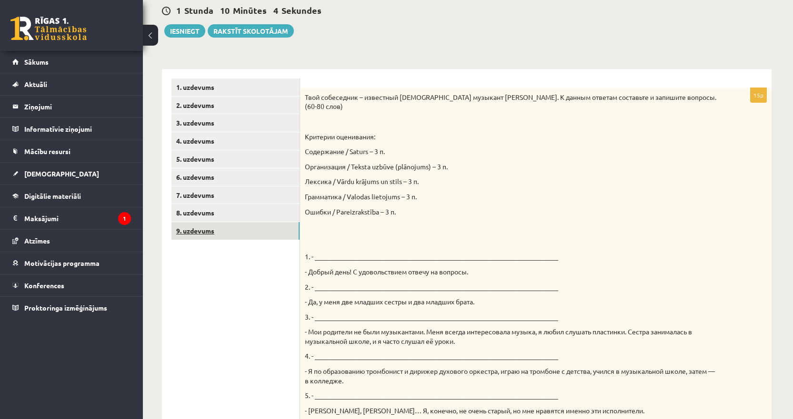
scroll to position [0, 0]
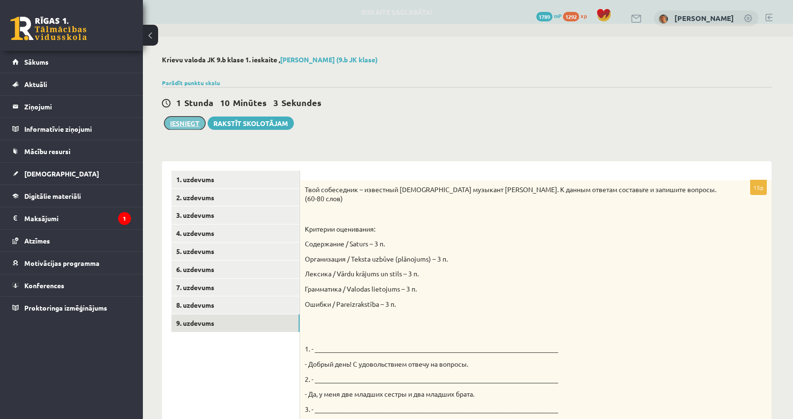
click at [189, 125] on button "Iesniegt" at bounding box center [184, 123] width 41 height 13
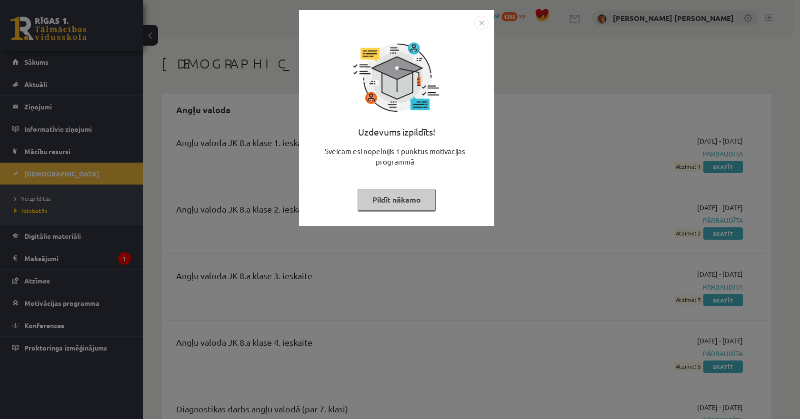
click at [481, 23] on img "Close" at bounding box center [481, 23] width 14 height 14
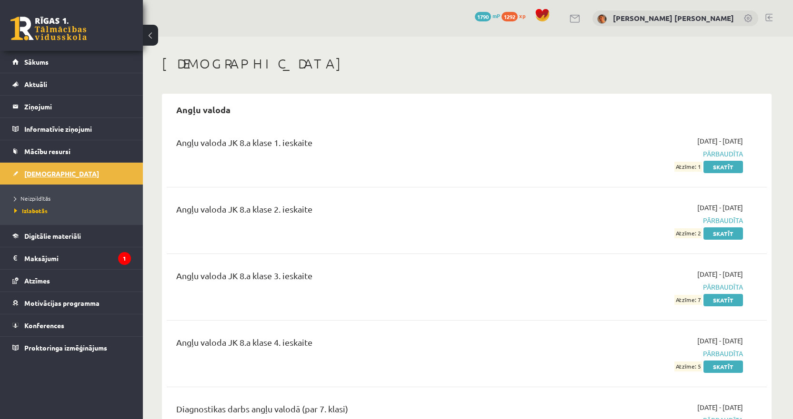
click at [55, 170] on link "[DEMOGRAPHIC_DATA]" at bounding box center [71, 174] width 119 height 22
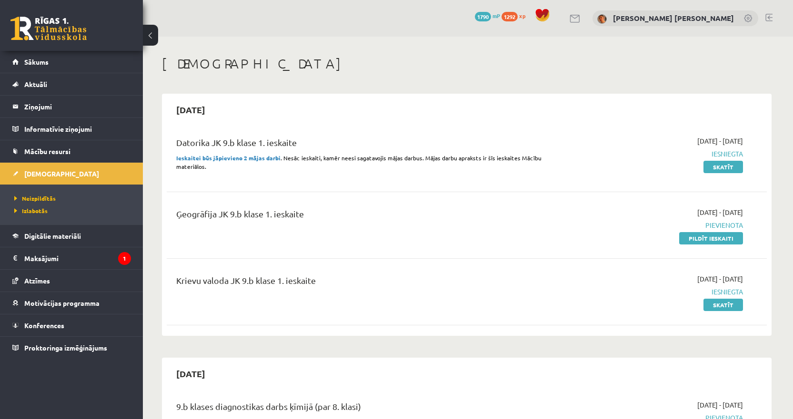
scroll to position [48, 0]
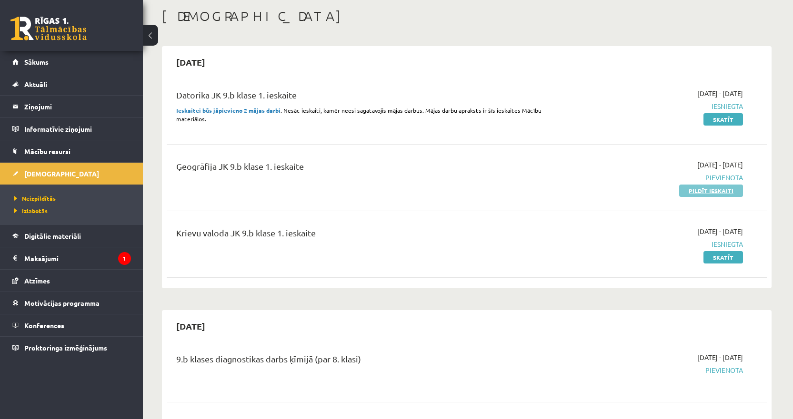
click at [691, 194] on link "Pildīt ieskaiti" at bounding box center [711, 191] width 64 height 12
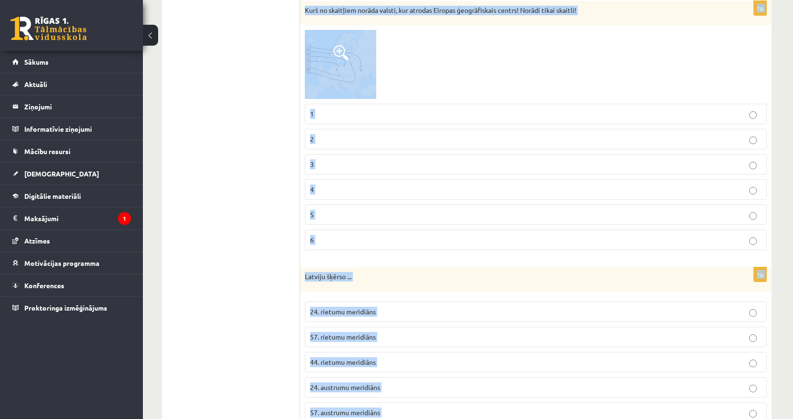
scroll to position [1963, 0]
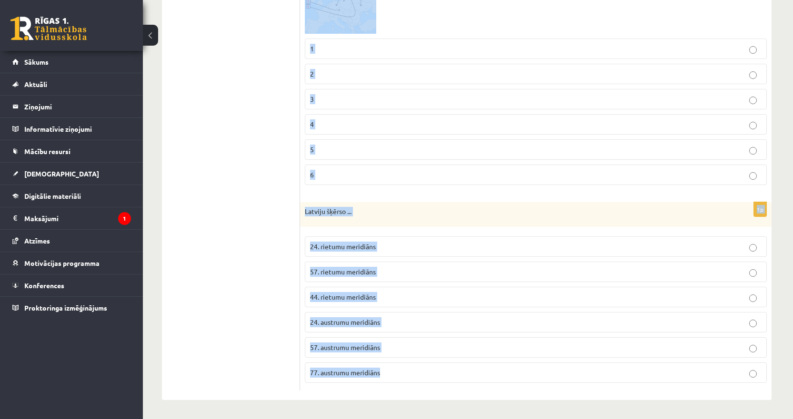
drag, startPoint x: 305, startPoint y: 92, endPoint x: 397, endPoint y: 373, distance: 295.6
copy form "Apskati skolotājas iesākto teikumu pielikumā. Atbildi kurš no skolēniem pareizi…"
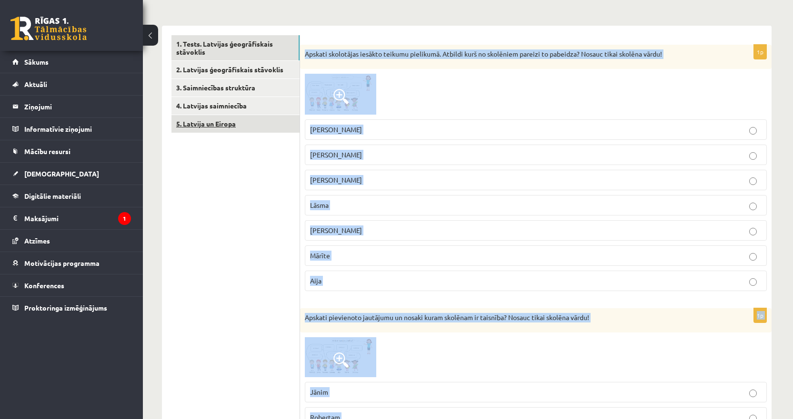
scroll to position [296, 0]
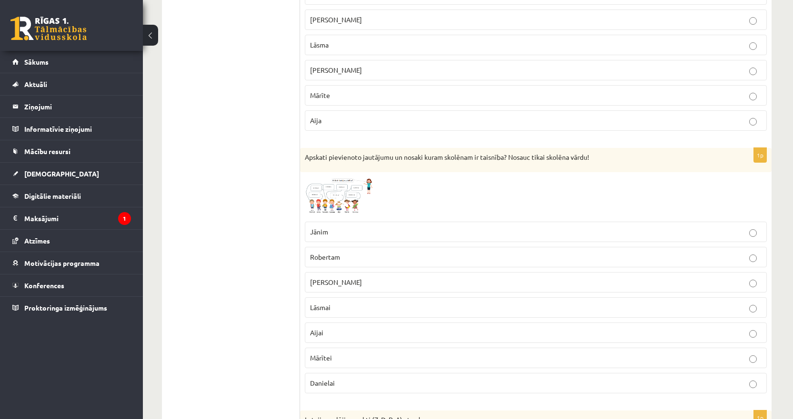
click at [329, 92] on span "Mārīte" at bounding box center [320, 95] width 20 height 9
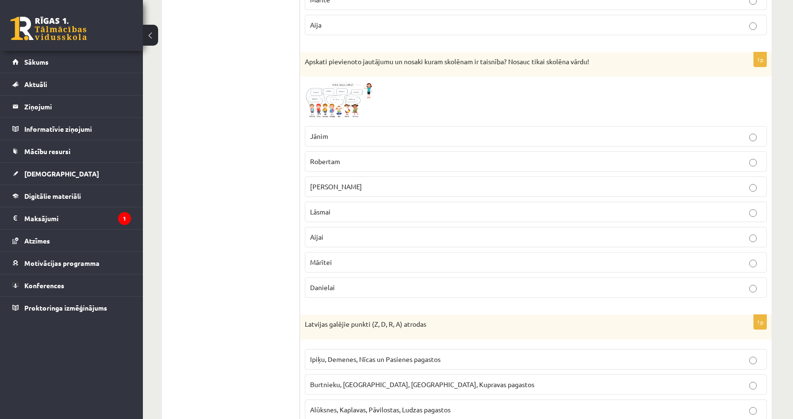
scroll to position [439, 0]
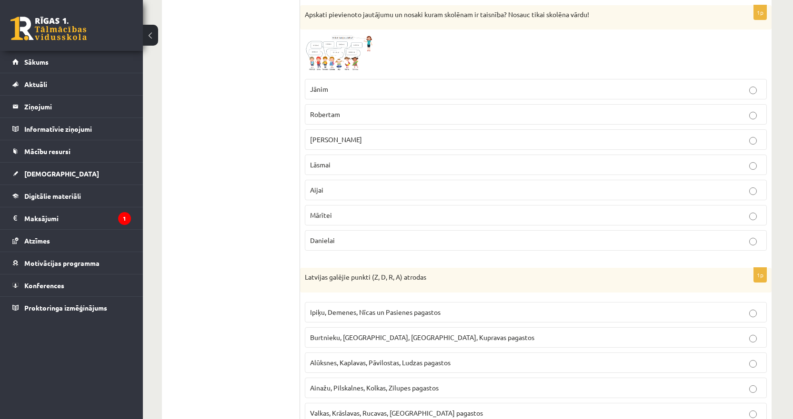
click at [310, 90] on span "Jānim" at bounding box center [319, 89] width 18 height 9
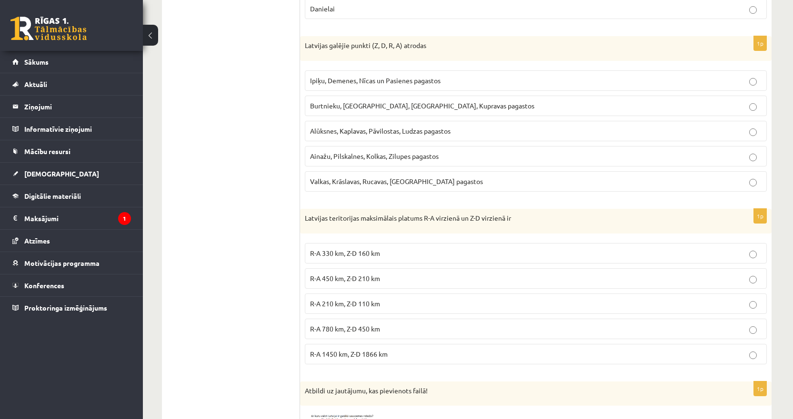
scroll to position [677, 0]
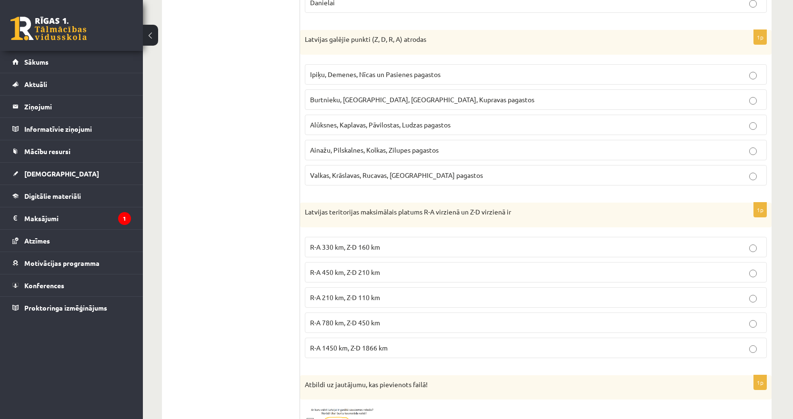
click at [335, 152] on span "Ainažu, Pilskalnes, Kolkas, Zilupes pagastos" at bounding box center [374, 150] width 129 height 9
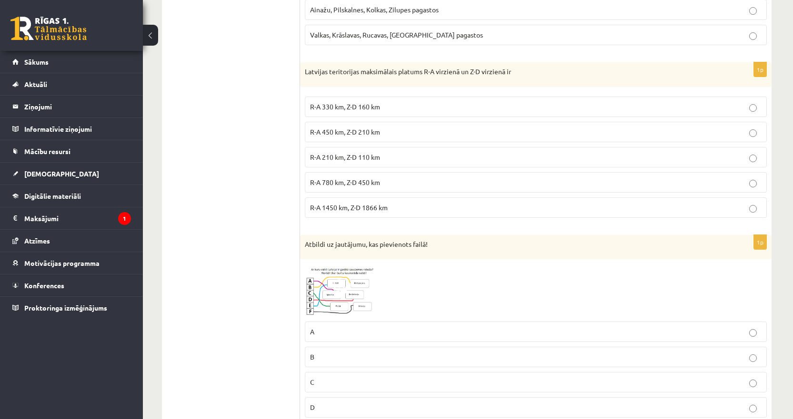
scroll to position [820, 0]
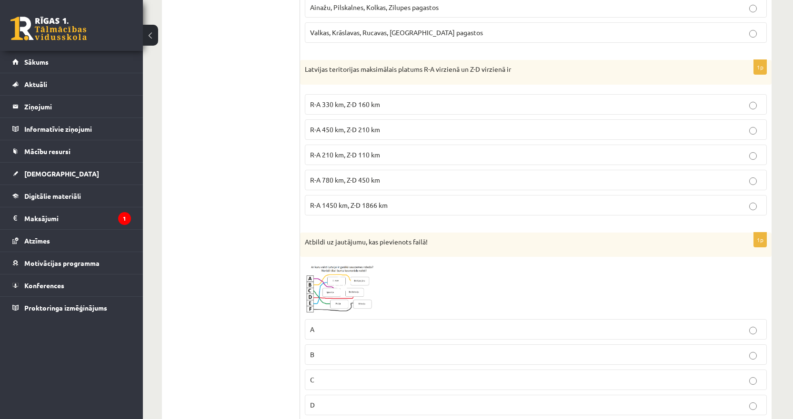
click at [335, 100] on span "R-A 330 km, Z-D 160 km" at bounding box center [345, 104] width 70 height 9
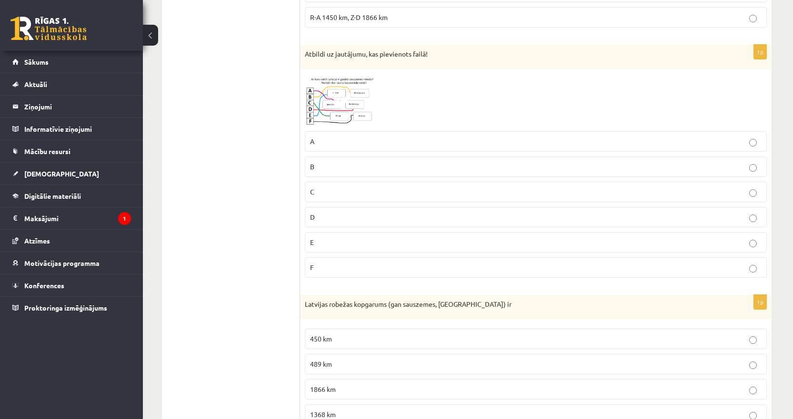
scroll to position [1010, 0]
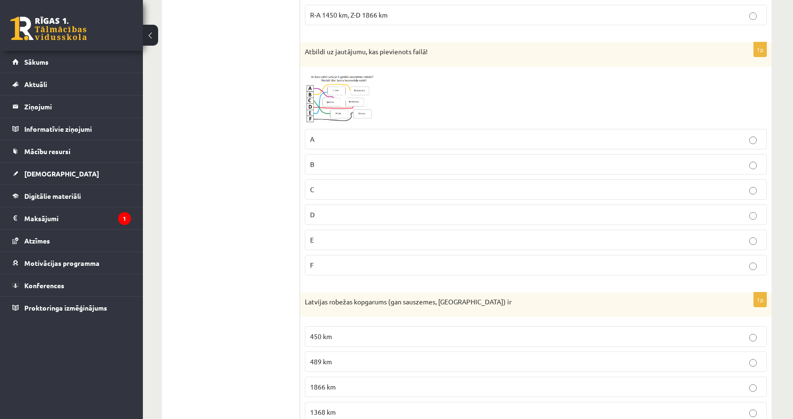
click at [318, 141] on p "A" at bounding box center [535, 139] width 451 height 10
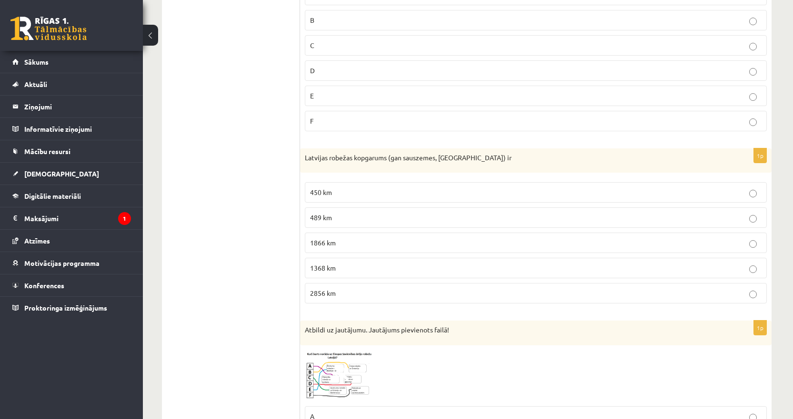
scroll to position [1248, 0]
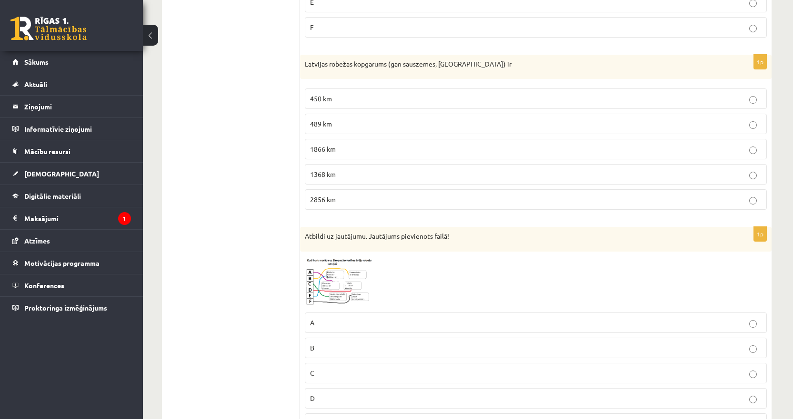
click at [321, 177] on span "1368 km" at bounding box center [323, 174] width 26 height 9
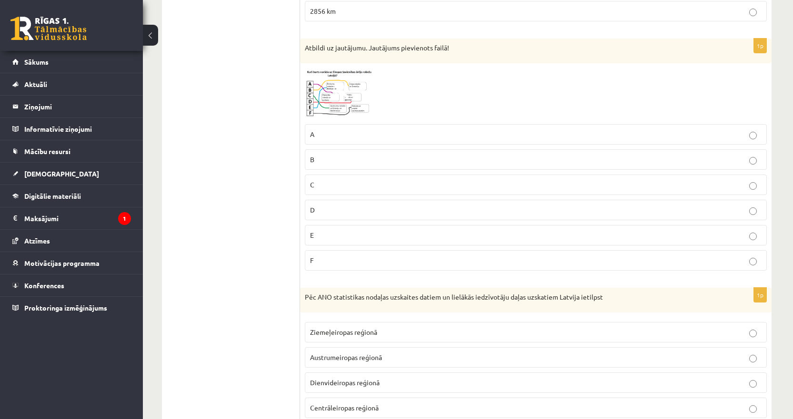
scroll to position [1439, 0]
click at [318, 159] on p "B" at bounding box center [535, 158] width 451 height 10
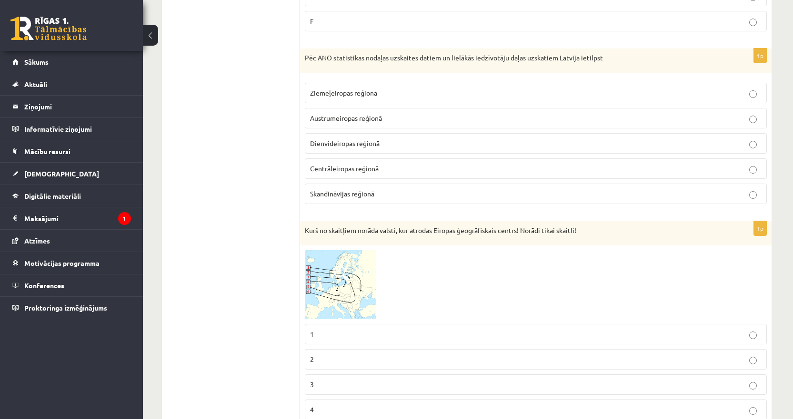
scroll to position [1677, 0]
click at [318, 93] on span "Ziemeļeiropas reģionā" at bounding box center [343, 92] width 67 height 9
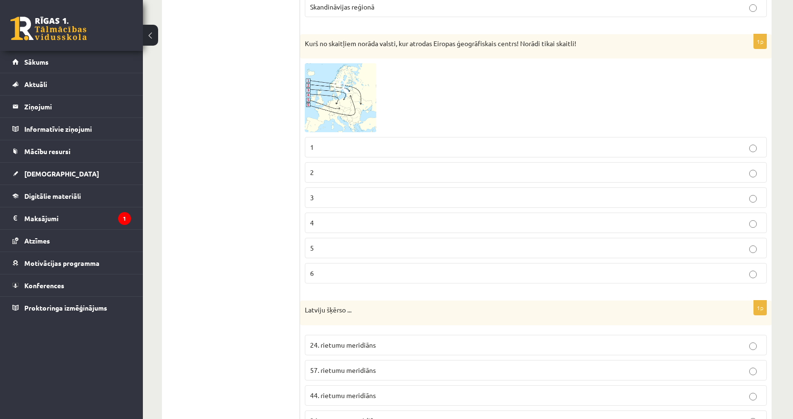
scroll to position [1867, 0]
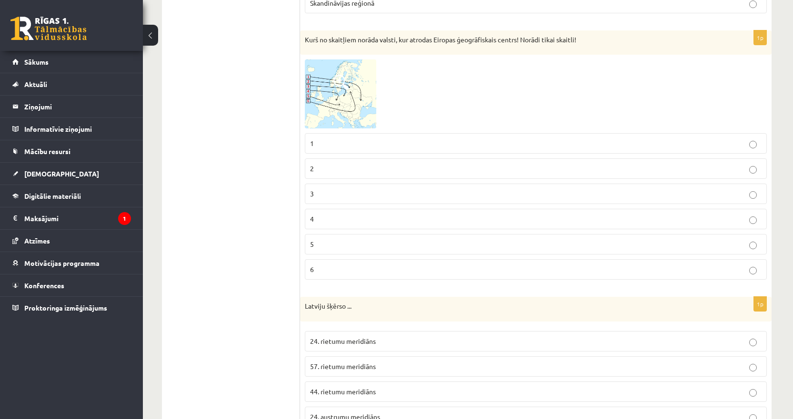
click at [314, 222] on p "4" at bounding box center [535, 219] width 451 height 10
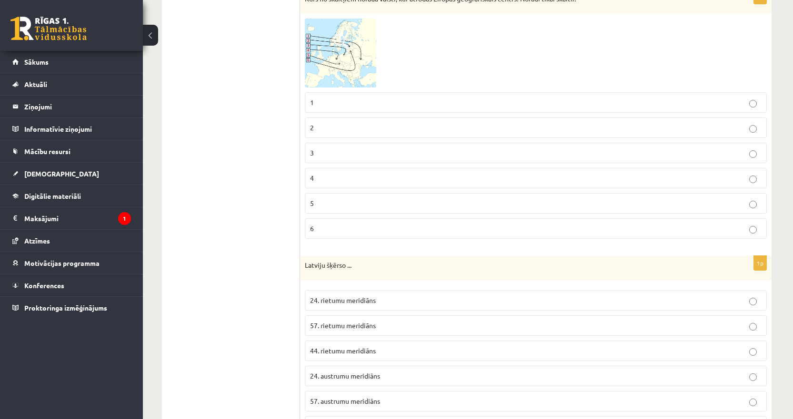
scroll to position [1963, 0]
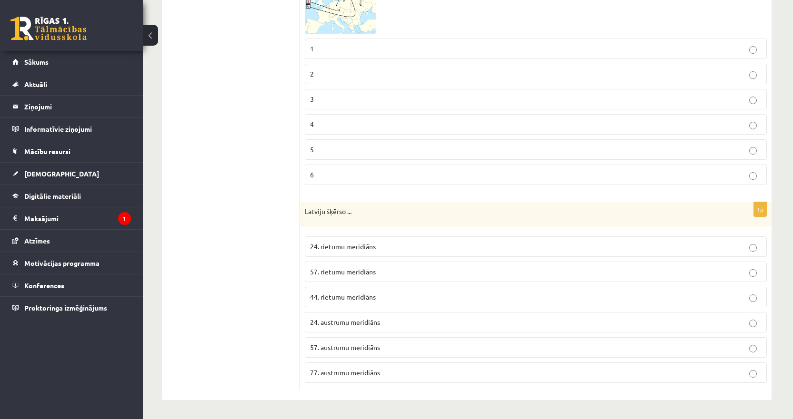
click at [327, 324] on span "24. austrumu meridiāns" at bounding box center [345, 322] width 70 height 9
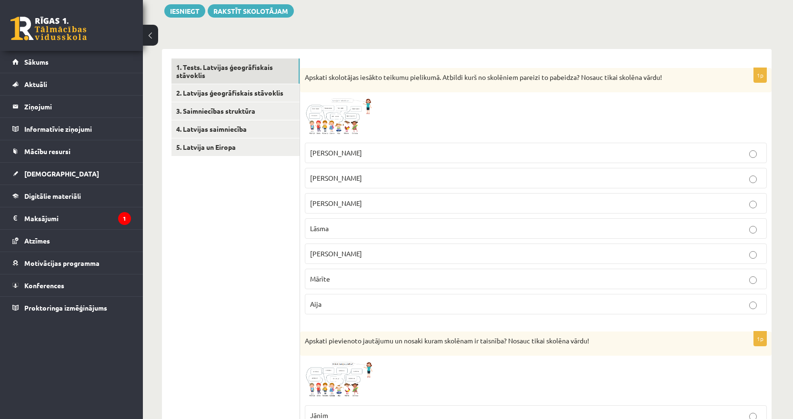
scroll to position [10, 0]
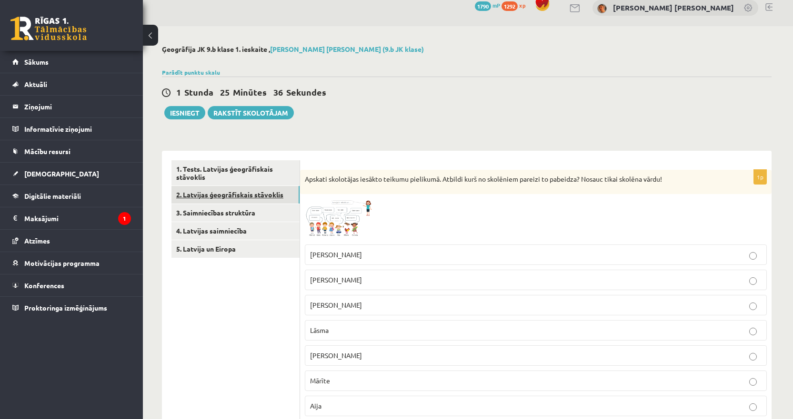
click at [211, 193] on link "2. Latvijas ģeogrāfiskais stāvoklis" at bounding box center [235, 195] width 128 height 18
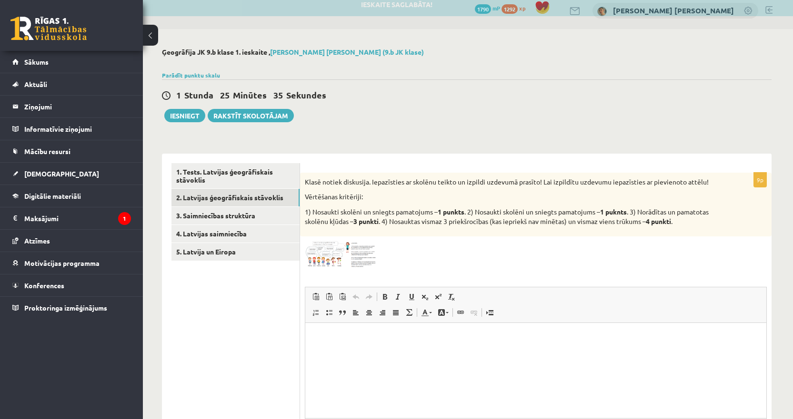
scroll to position [0, 0]
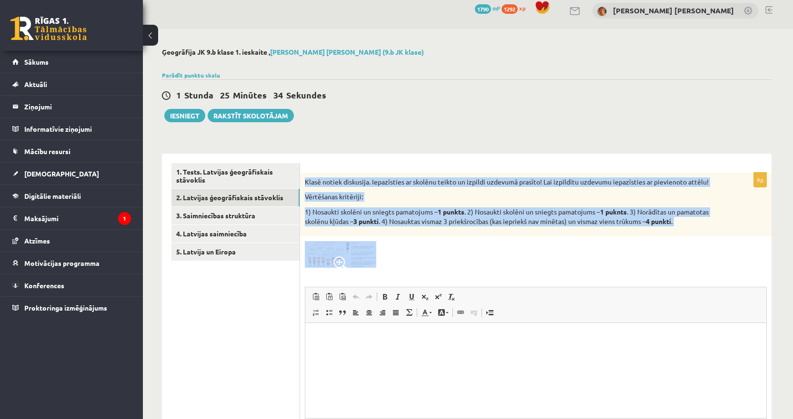
drag, startPoint x: 400, startPoint y: 269, endPoint x: 305, endPoint y: 184, distance: 127.8
click at [305, 184] on div "9p Klasē notiek diskusija. Iepazīsties ar skolēnu teikto un izpildi uzdevumā pr…" at bounding box center [535, 329] width 471 height 312
copy div "Klasē notiek diskusija. Iepazīsties ar skolēnu teikto un izpildi uzdevumā prasī…"
click at [331, 250] on img at bounding box center [340, 254] width 71 height 27
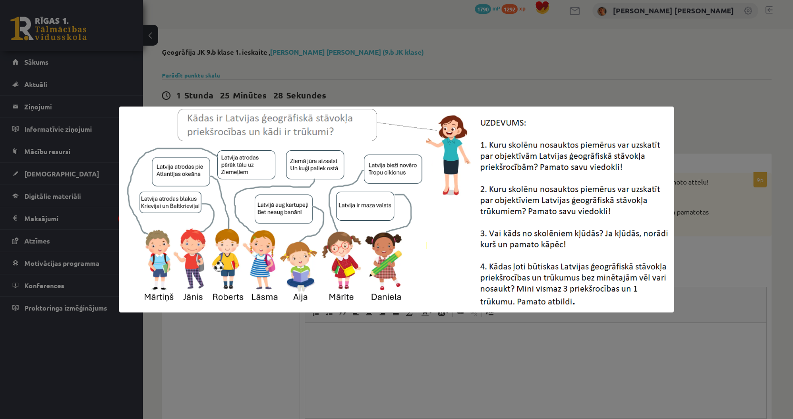
click at [363, 59] on div at bounding box center [396, 209] width 793 height 419
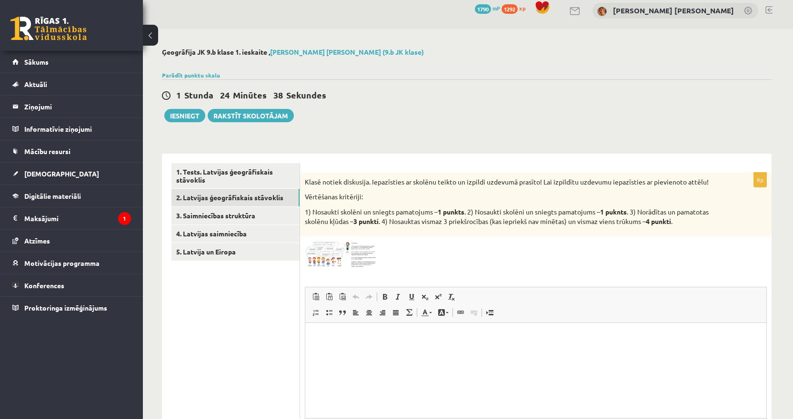
click at [347, 343] on html at bounding box center [535, 337] width 461 height 29
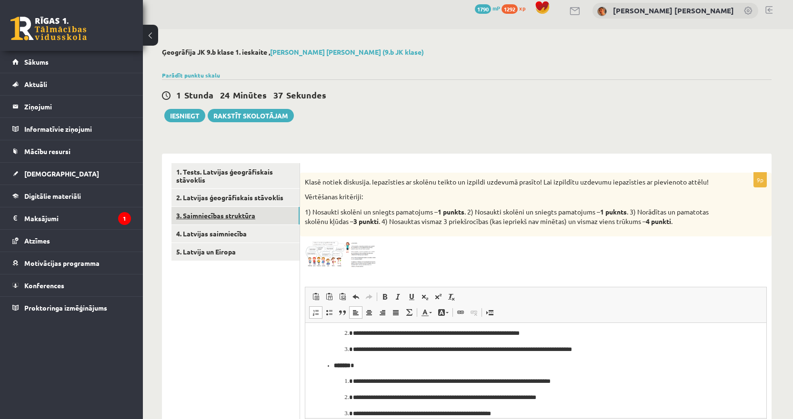
click at [212, 220] on link "3. Saimniecības struktūra" at bounding box center [235, 216] width 128 height 18
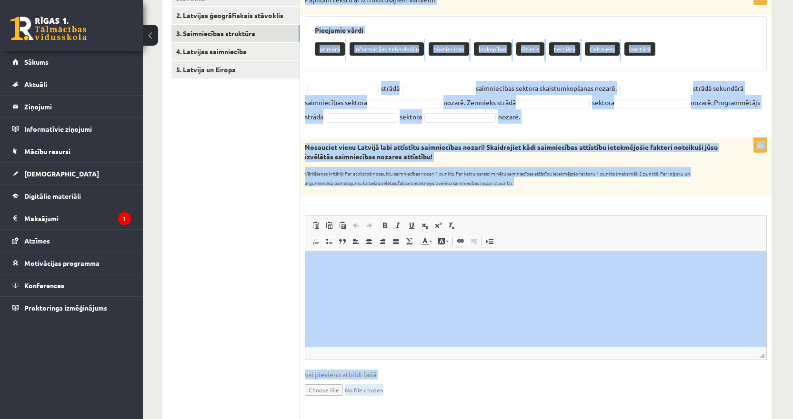
scroll to position [356, 0]
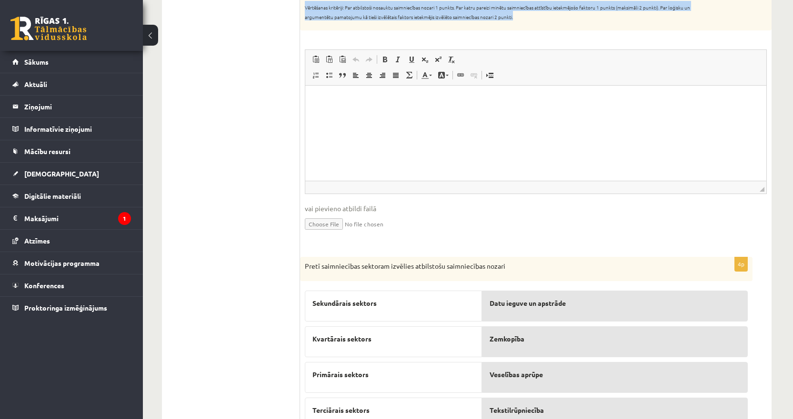
drag, startPoint x: 300, startPoint y: 85, endPoint x: 539, endPoint y: 20, distance: 247.6
click at [539, 20] on form "8p Papildini tekstu ar īztrūkstošajiem vārdiem! Pieejamie vārdi primārā informā…" at bounding box center [535, 124] width 452 height 619
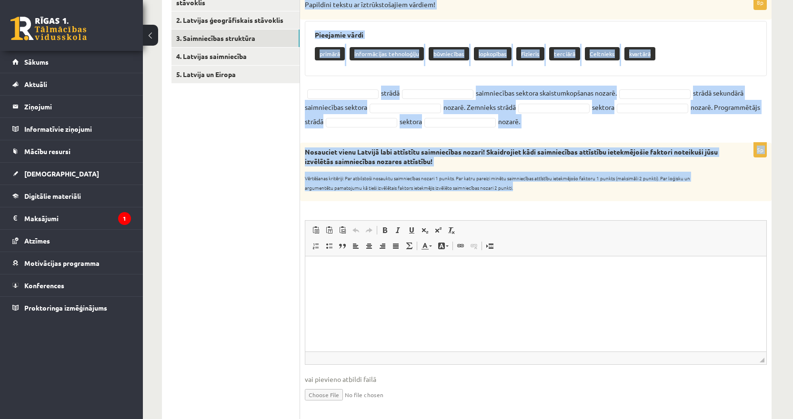
scroll to position [166, 0]
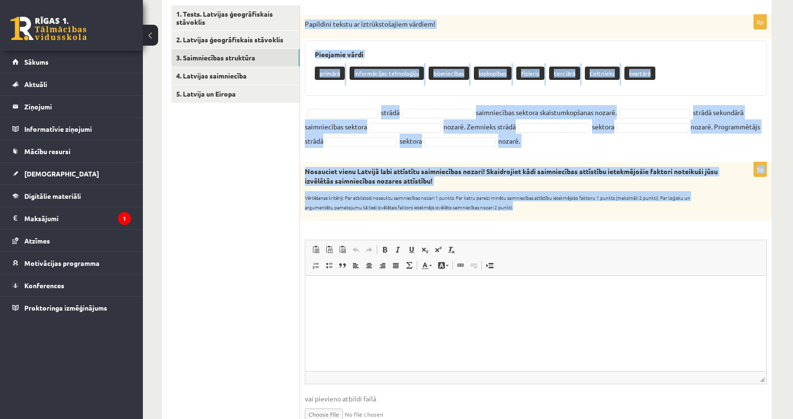
click at [531, 218] on div "Nosauciet vienu Latvijā labi attīstītu saimniecības nozari! Skaidrojiet kādi sa…" at bounding box center [535, 191] width 471 height 58
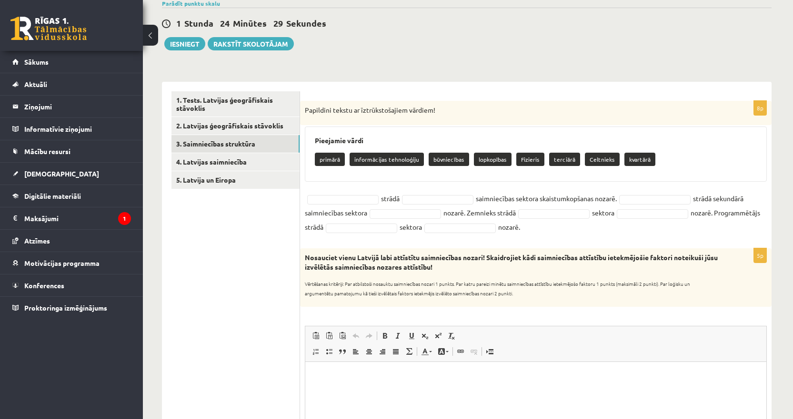
scroll to position [70, 0]
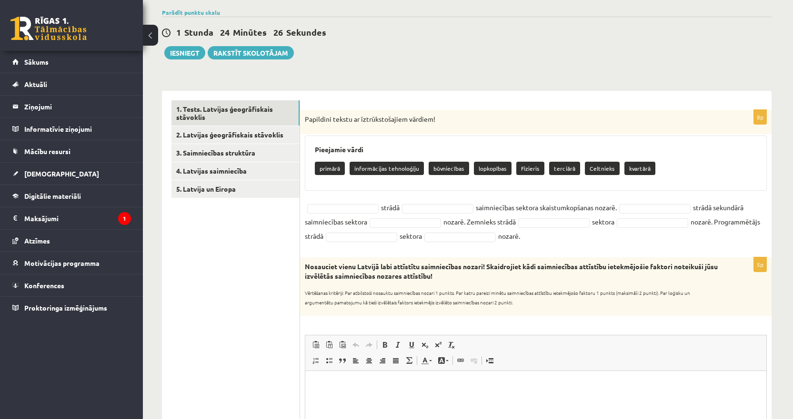
drag, startPoint x: 301, startPoint y: 117, endPoint x: 639, endPoint y: 248, distance: 361.6
click at [639, 248] on div "8p Papildini tekstu ar īztrūkstošajiem vārdiem! Pieejamie vārdi primārā informā…" at bounding box center [535, 179] width 471 height 138
copy div "Papildini tekstu ar īztrūkstošajiem vārdiem! Pieejamie vārdi primārā informācij…"
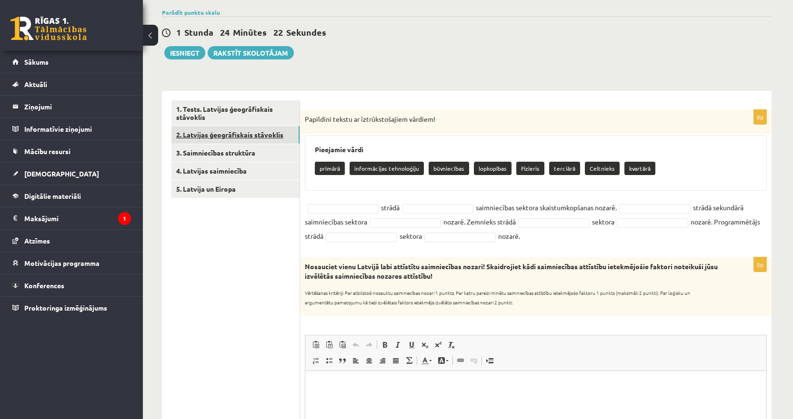
click at [210, 140] on link "2. Latvijas ģeogrāfiskais stāvoklis" at bounding box center [235, 135] width 128 height 18
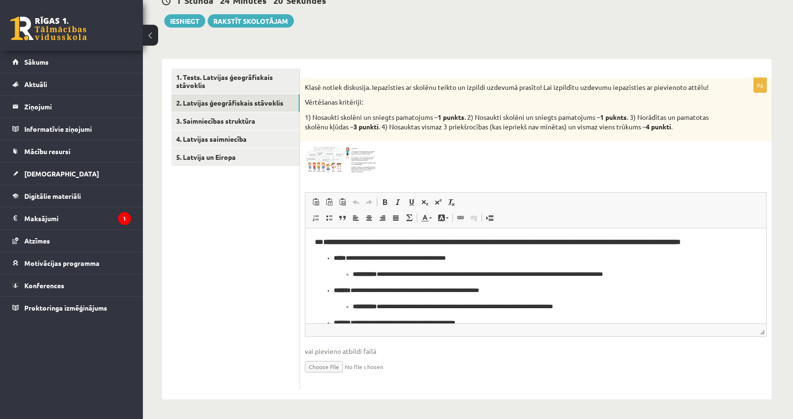
scroll to position [0, 0]
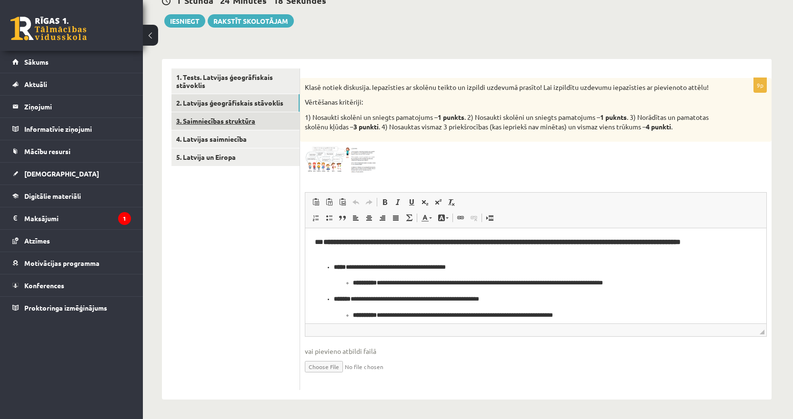
click at [225, 125] on link "3. Saimniecības struktūra" at bounding box center [235, 121] width 128 height 18
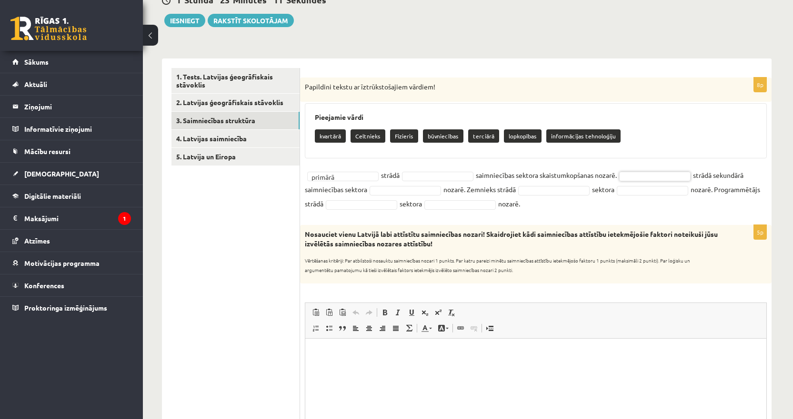
drag, startPoint x: 628, startPoint y: 140, endPoint x: 313, endPoint y: 114, distance: 315.7
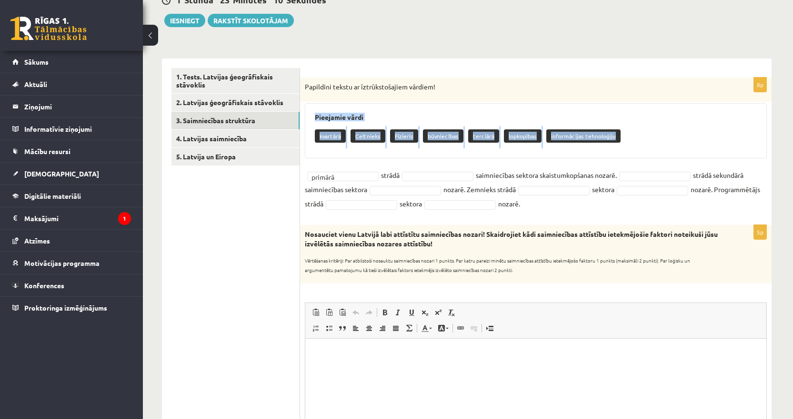
drag, startPoint x: 311, startPoint y: 113, endPoint x: 616, endPoint y: 137, distance: 306.1
click at [616, 137] on div "Pieejamie vārdi kvartārā Celtnieks Fizieris būvniecības terciārā lopkopības inf…" at bounding box center [536, 130] width 462 height 55
copy div "Pieejamie vārdi kvartārā Celtnieks Fizieris būvniecības terciārā lopkopības inf…"
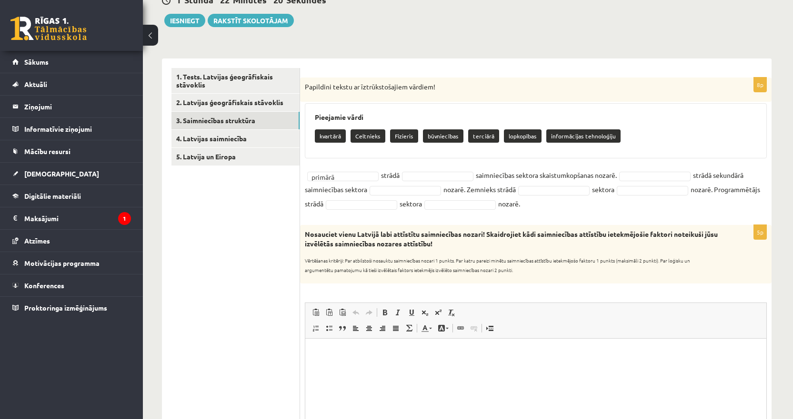
click at [305, 82] on p "Papildini tekstu ar īztrūkstošajiem vārdiem!" at bounding box center [512, 87] width 414 height 10
drag, startPoint x: 303, startPoint y: 81, endPoint x: 728, endPoint y: 208, distance: 443.7
click at [728, 208] on div "8p Papildini tekstu ar īztrūkstošajiem vārdiem! Pieejamie vārdi kvartārā Celtni…" at bounding box center [535, 147] width 471 height 138
copy div "Papildini tekstu ar īztrūkstošajiem vārdiem! Pieejamie vārdi kvartārā Celtnieks…"
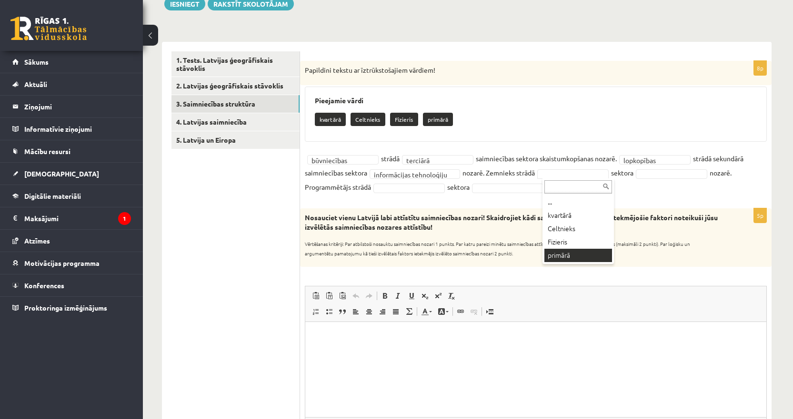
scroll to position [103, 0]
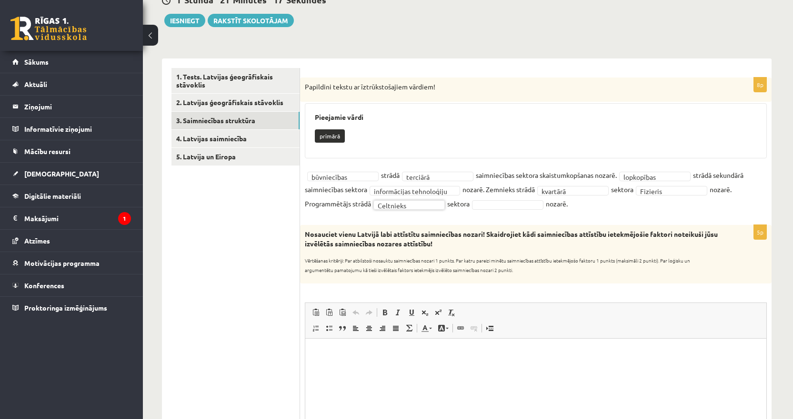
click at [521, 199] on fieldset "**********" at bounding box center [536, 189] width 462 height 43
drag, startPoint x: 519, startPoint y: 207, endPoint x: 525, endPoint y: 230, distance: 24.0
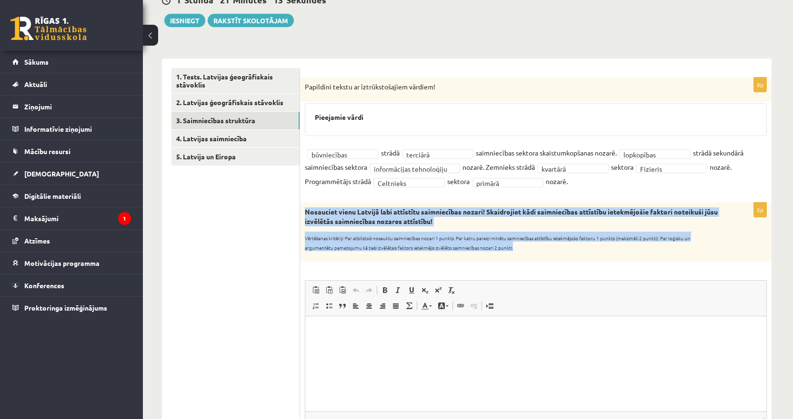
drag, startPoint x: 304, startPoint y: 210, endPoint x: 541, endPoint y: 257, distance: 241.1
click at [541, 257] on div "Nosauciet vienu Latvijā labi attīstītu saimniecības nozari! Skaidrojiet kādi sa…" at bounding box center [535, 232] width 471 height 58
copy div "Nosauciet vienu Latvijā labi attīstītu saimniecības nozari! Skaidrojiet kādi sa…"
click at [529, 213] on strong "Nosauciet vienu Latvijā labi attīstītu saimniecības nozari! Skaidrojiet kādi sa…" at bounding box center [511, 217] width 413 height 18
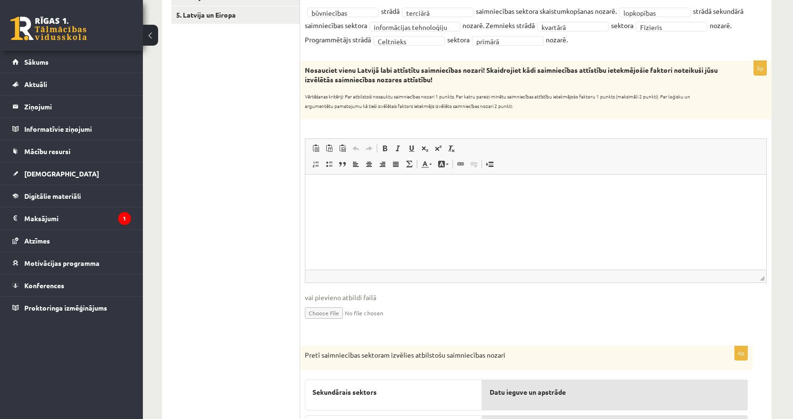
scroll to position [246, 0]
click at [343, 202] on html at bounding box center [535, 187] width 461 height 29
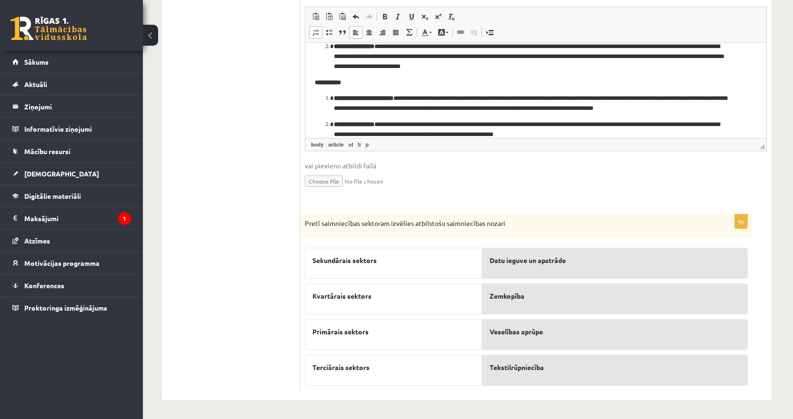
scroll to position [378, 0]
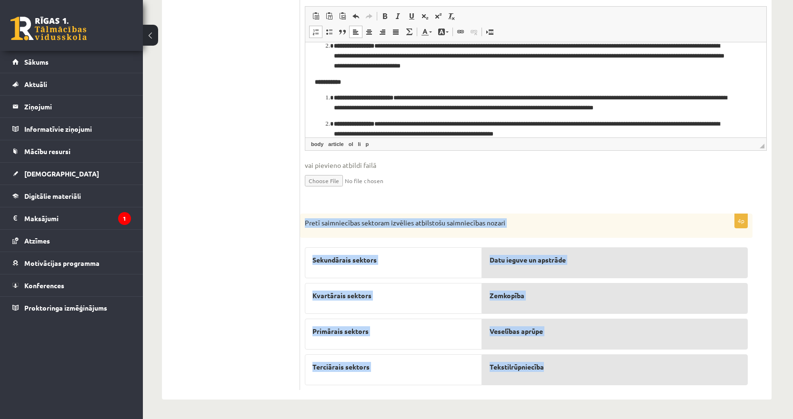
drag, startPoint x: 301, startPoint y: 219, endPoint x: 572, endPoint y: 378, distance: 313.7
click at [572, 378] on div "4p Pretī saimniecības sektoram izvēlies atbilstošu saimniecības nozari Sekundār…" at bounding box center [526, 302] width 452 height 177
copy div "Pretī saimniecības sektoram izvēlies atbilstošu saimniecības nozari Sekundārais…"
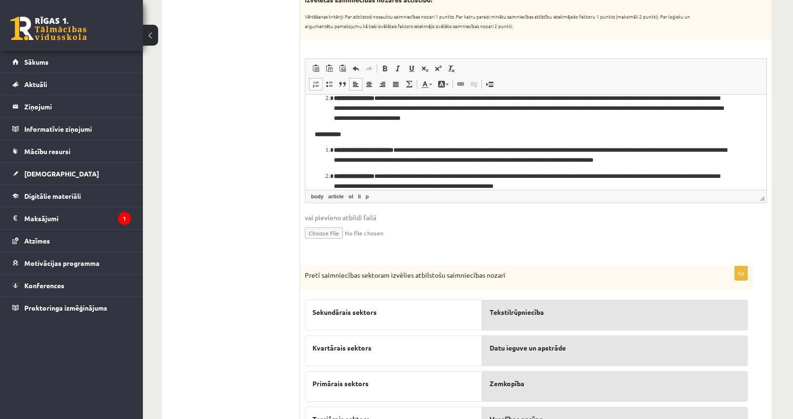
scroll to position [140, 0]
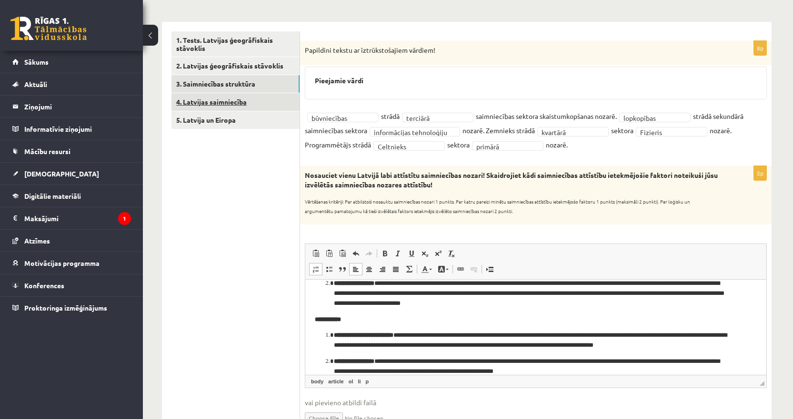
click at [238, 101] on link "4. Latvijas saimniecība" at bounding box center [235, 102] width 128 height 18
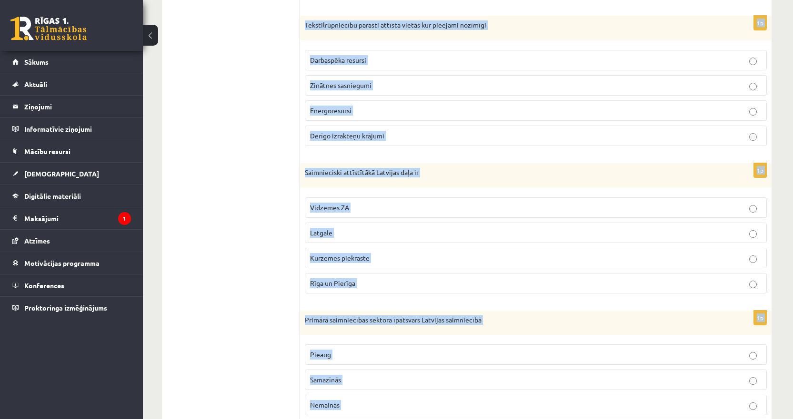
scroll to position [468, 0]
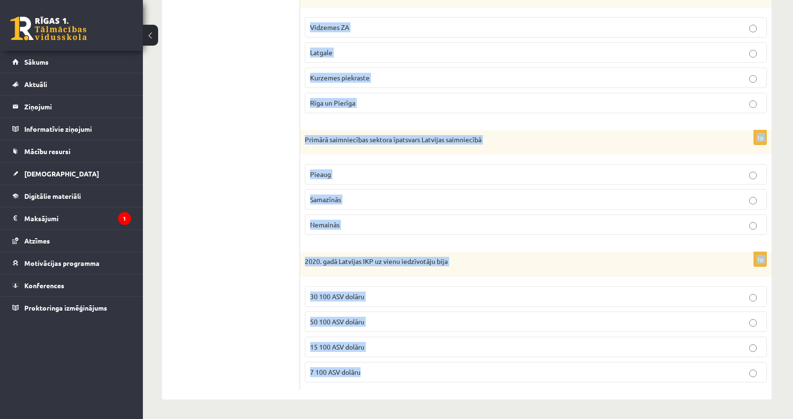
drag, startPoint x: 306, startPoint y: 42, endPoint x: 404, endPoint y: 372, distance: 343.9
click at [405, 372] on form "1p Kurš no saimniecības sektoriem aizņem lielāko daļu Latvijas saimniecības str…" at bounding box center [535, 47] width 452 height 687
copy form "Kurš no saimniecības sektoriem aizņem lielāko daļu Latvijas saimniecības strukt…"
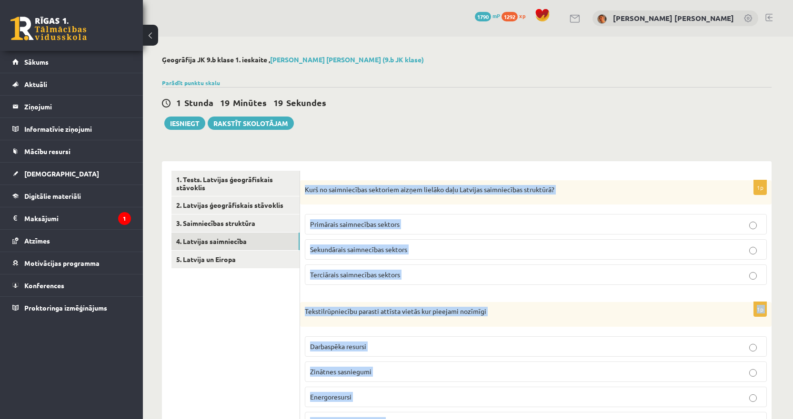
scroll to position [95, 0]
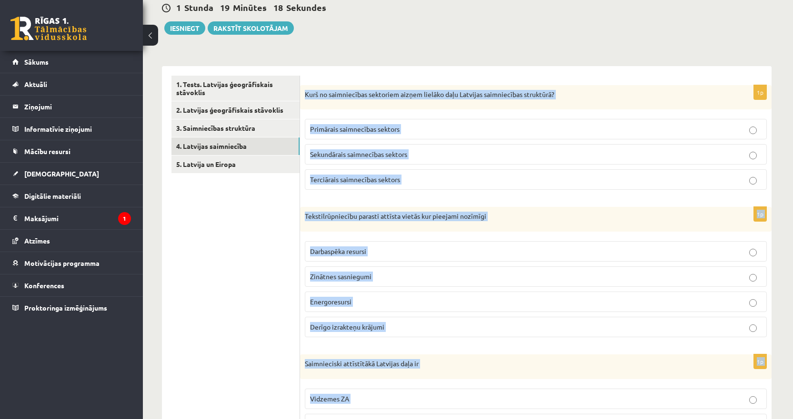
click at [322, 181] on span "Terciārais saimnecības sektors" at bounding box center [355, 179] width 90 height 9
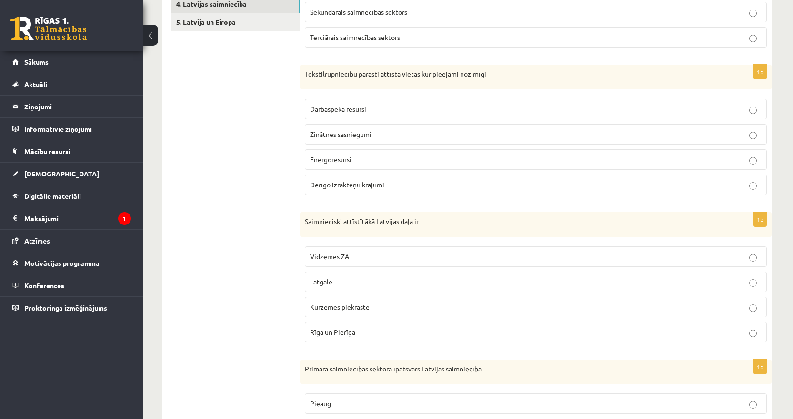
scroll to position [238, 0]
click at [326, 107] on span "Darbaspēka resursi" at bounding box center [338, 108] width 56 height 9
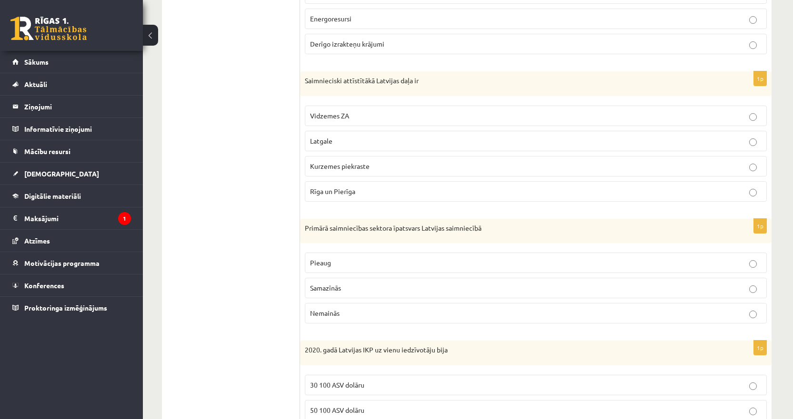
scroll to position [381, 0]
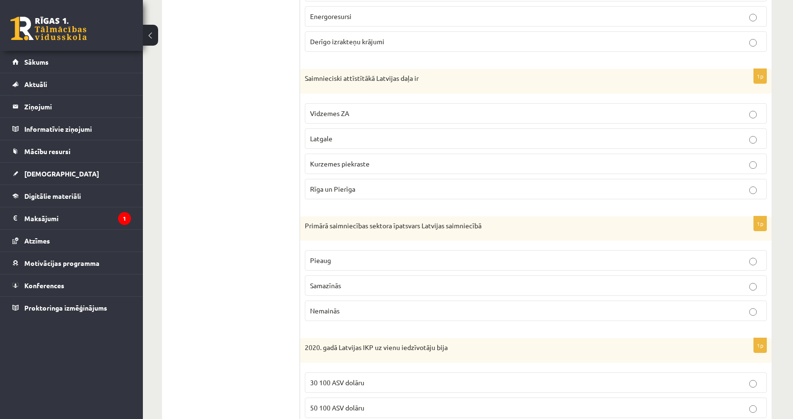
click at [340, 188] on span "Rīga un Pierīga" at bounding box center [332, 189] width 45 height 9
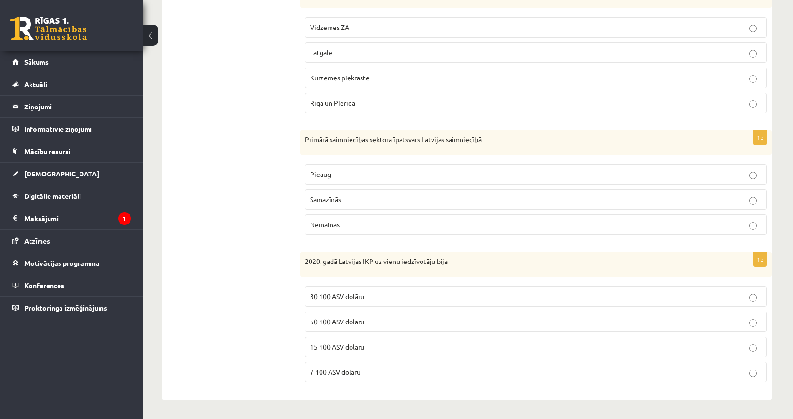
click at [321, 200] on span "Samazīnās" at bounding box center [325, 199] width 31 height 9
click at [324, 347] on span "15 100 ASV dolāru" at bounding box center [337, 347] width 54 height 9
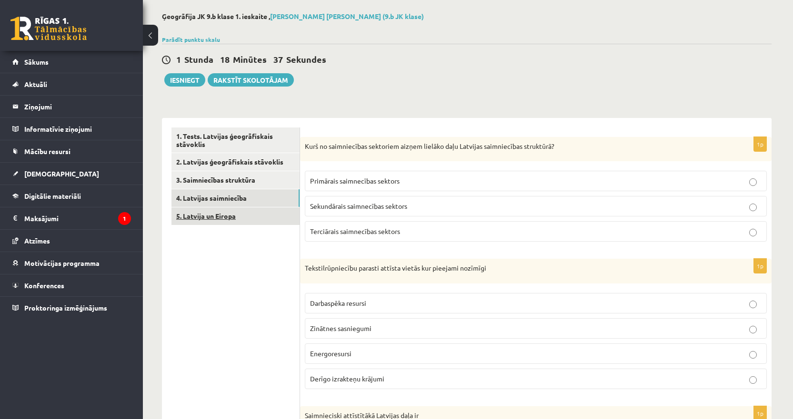
scroll to position [39, 0]
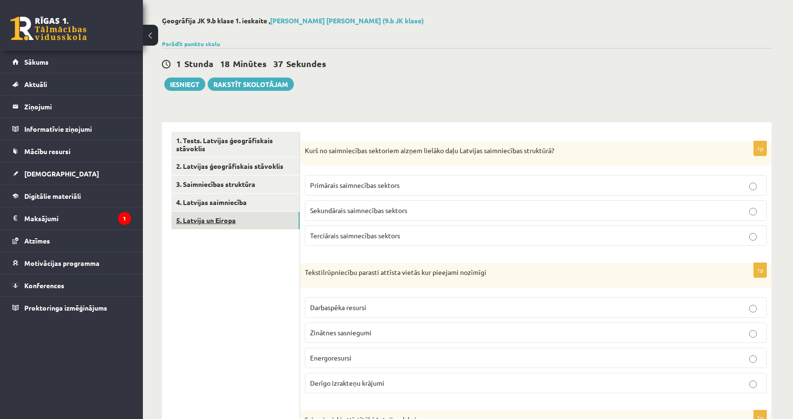
click at [208, 223] on link "5. Latvija un Eiropa" at bounding box center [235, 221] width 128 height 18
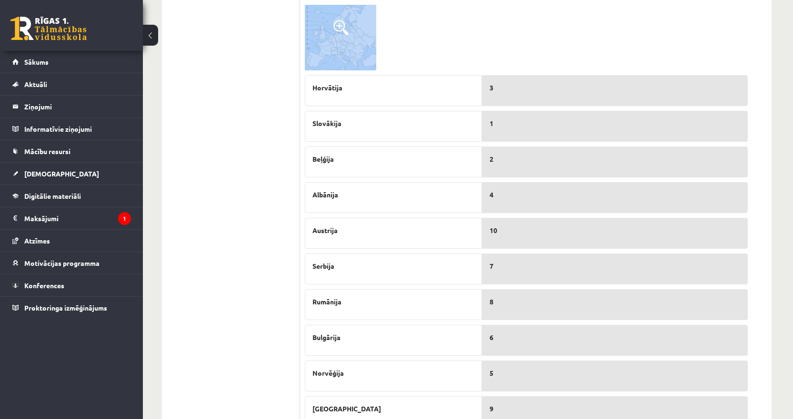
scroll to position [514, 0]
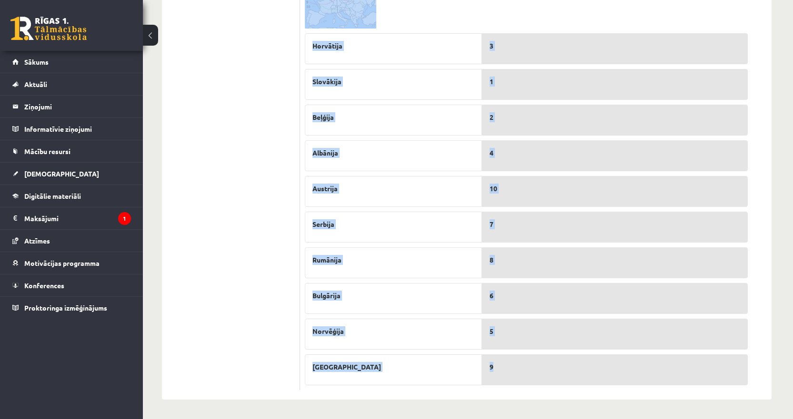
drag, startPoint x: 301, startPoint y: 98, endPoint x: 504, endPoint y: 372, distance: 340.8
click at [504, 372] on form "5p Aplūko Latvijas karti un savieno skaitli (iezīmēts kartē) ar atbilstošo pils…" at bounding box center [535, 23] width 452 height 733
copy form "Aplūko Latvijas karti un savieno skaitli (iezīmēts kartē) ar atbilstošo pilsēta…"
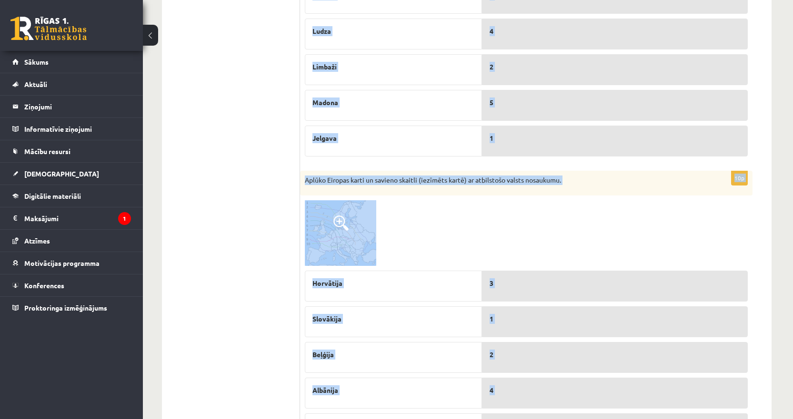
scroll to position [133, 0]
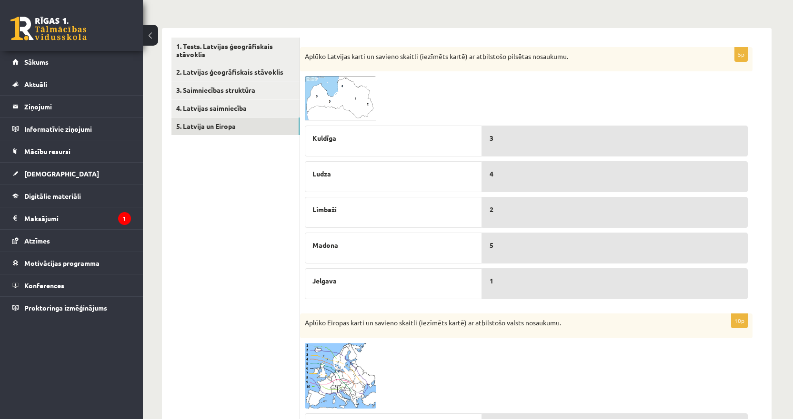
click at [223, 250] on ul "1. Tests. Latvijas ģeogrāfiskais stāvoklis 2. Latvijas ģeogrāfiskais stāvoklis …" at bounding box center [235, 404] width 129 height 733
click at [330, 88] on img at bounding box center [340, 98] width 71 height 45
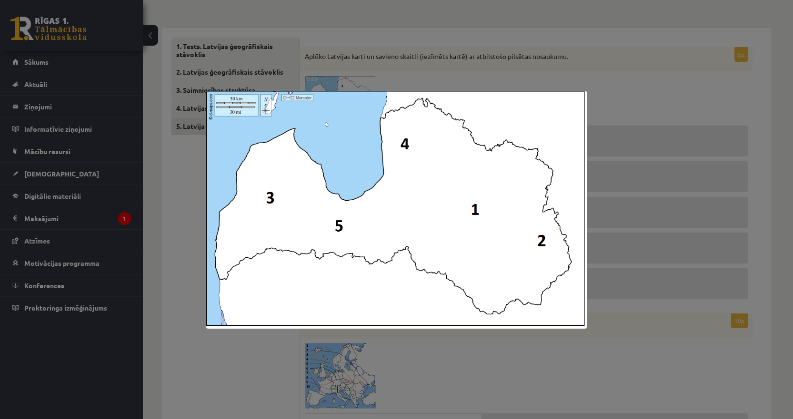
click at [192, 223] on div at bounding box center [396, 209] width 793 height 419
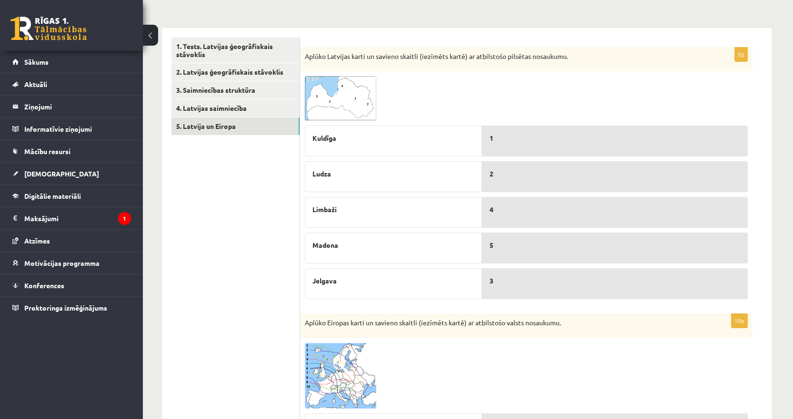
click at [529, 252] on div "5" at bounding box center [615, 248] width 266 height 31
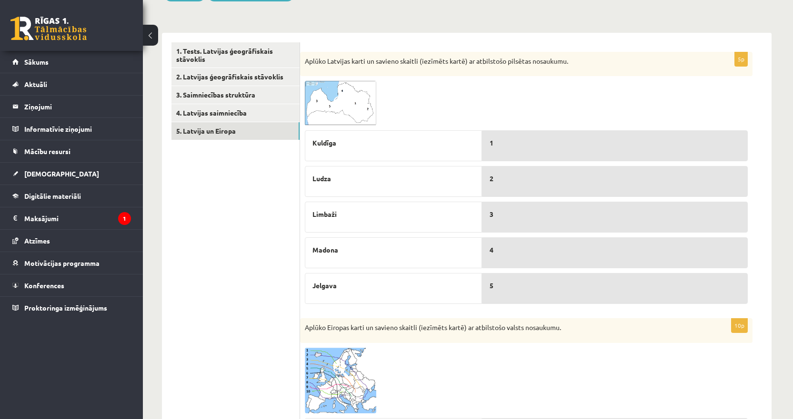
scroll to position [0, 0]
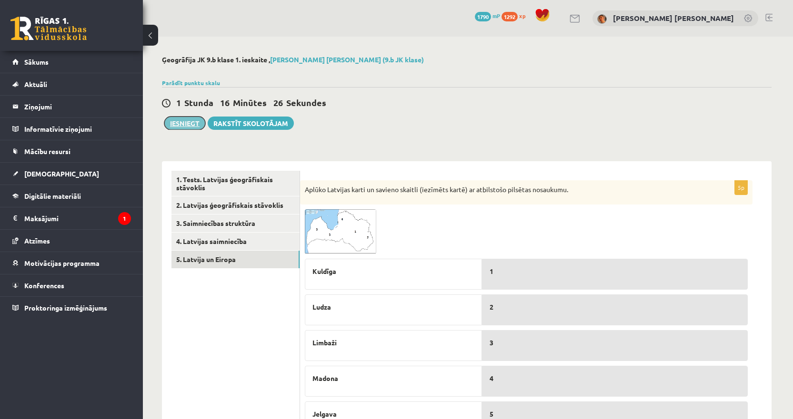
click at [194, 121] on button "Iesniegt" at bounding box center [184, 123] width 41 height 13
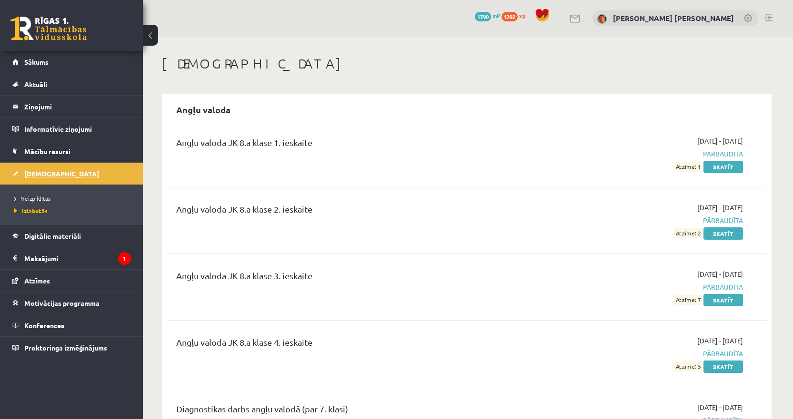
click at [78, 164] on link "[DEMOGRAPHIC_DATA]" at bounding box center [71, 174] width 119 height 22
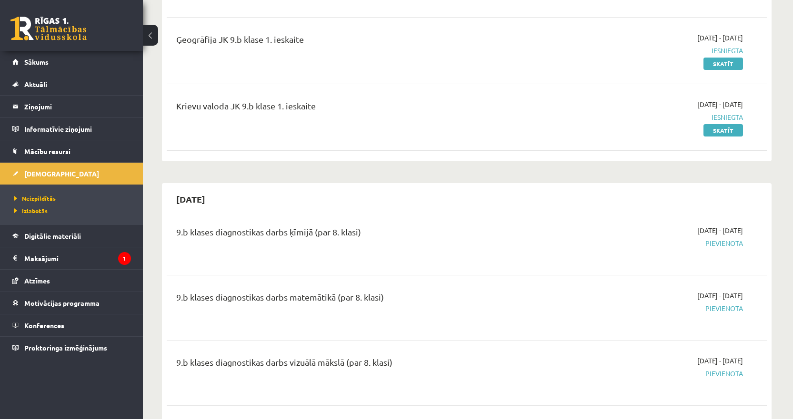
scroll to position [190, 0]
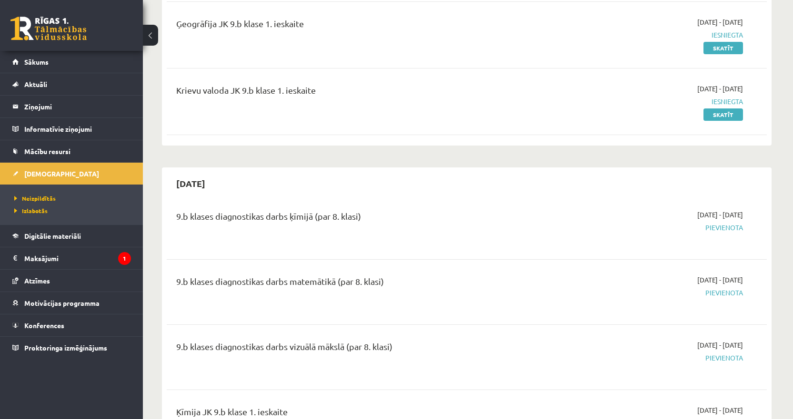
click at [489, 308] on div "9.b klases diagnostikas darbs matemātikā (par 8. klasi)" at bounding box center [362, 292] width 387 height 34
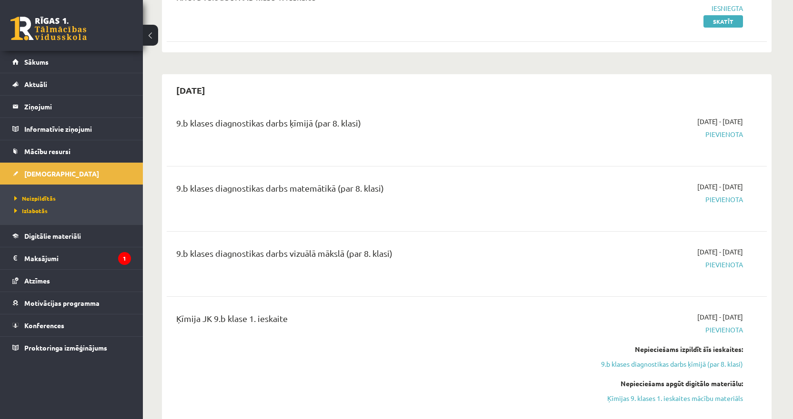
scroll to position [381, 0]
